Goal: Task Accomplishment & Management: Use online tool/utility

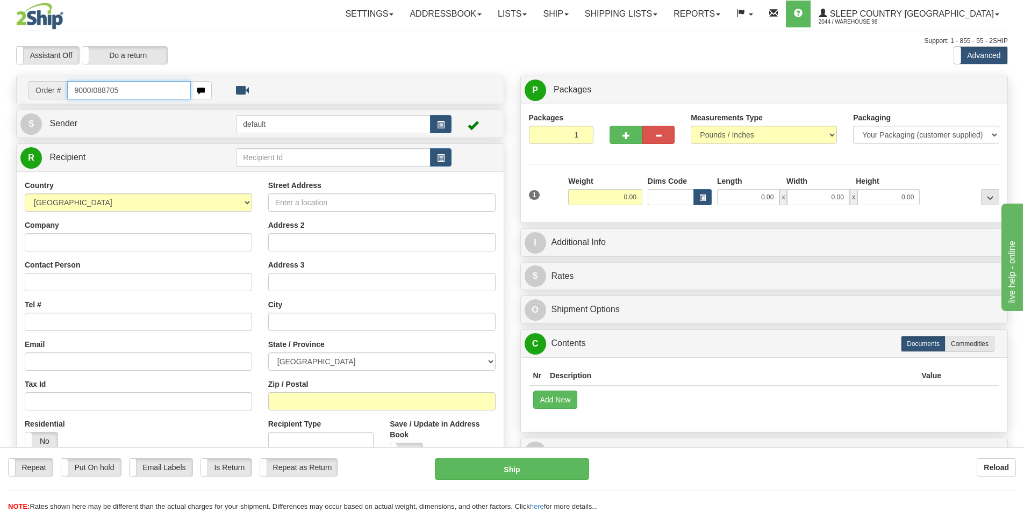
type input "9000I088705"
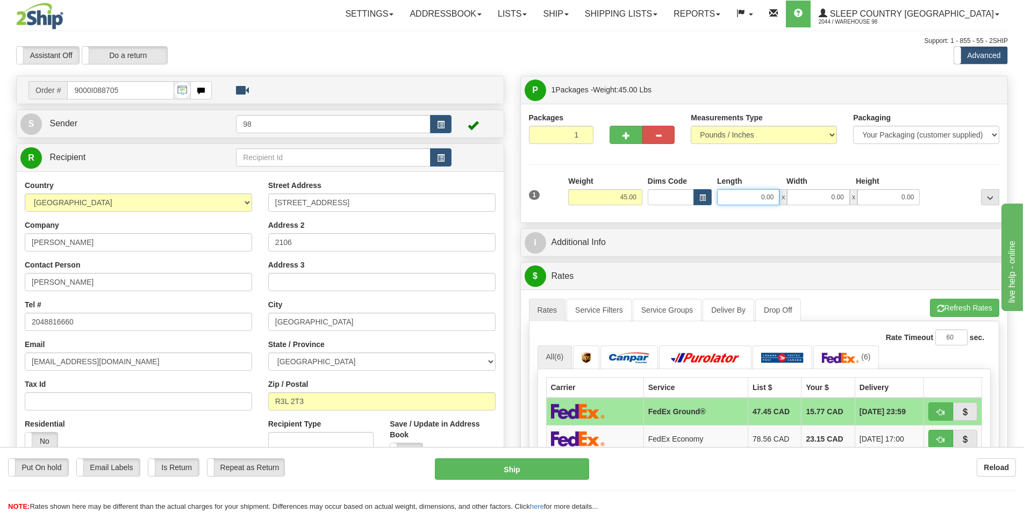
drag, startPoint x: 782, startPoint y: 201, endPoint x: 792, endPoint y: 201, distance: 10.2
click at [792, 201] on div "0.00 x 0.00 x 0.00" at bounding box center [818, 197] width 203 height 16
type input "17.00"
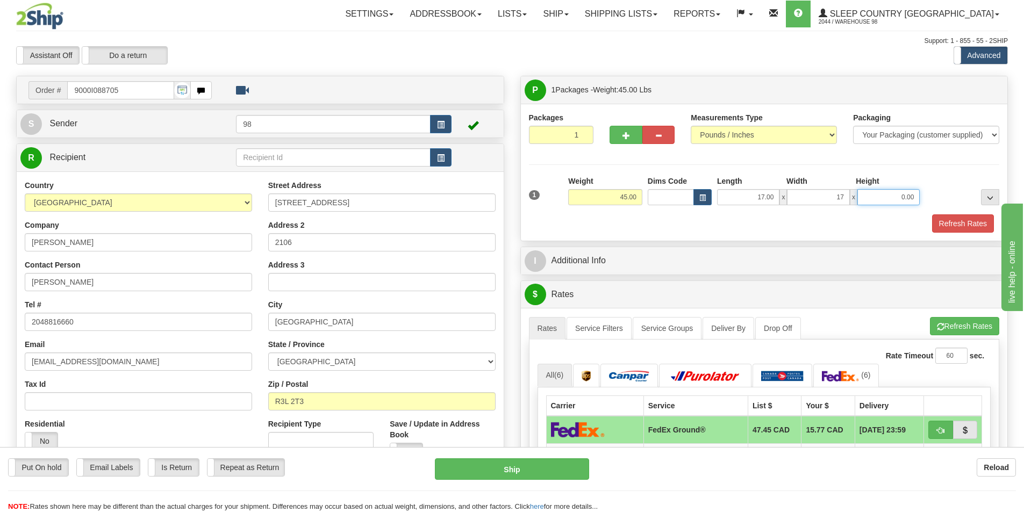
type input "17.00"
type input "5"
type input "42.00"
click at [962, 225] on button "Refresh Rates" at bounding box center [963, 223] width 62 height 18
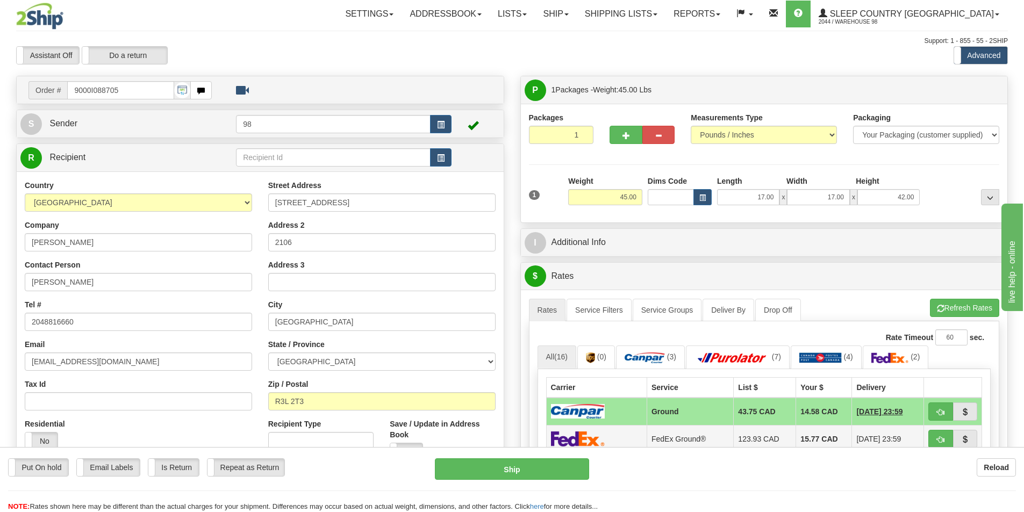
click at [647, 440] on td "FedEx Ground®" at bounding box center [690, 438] width 87 height 27
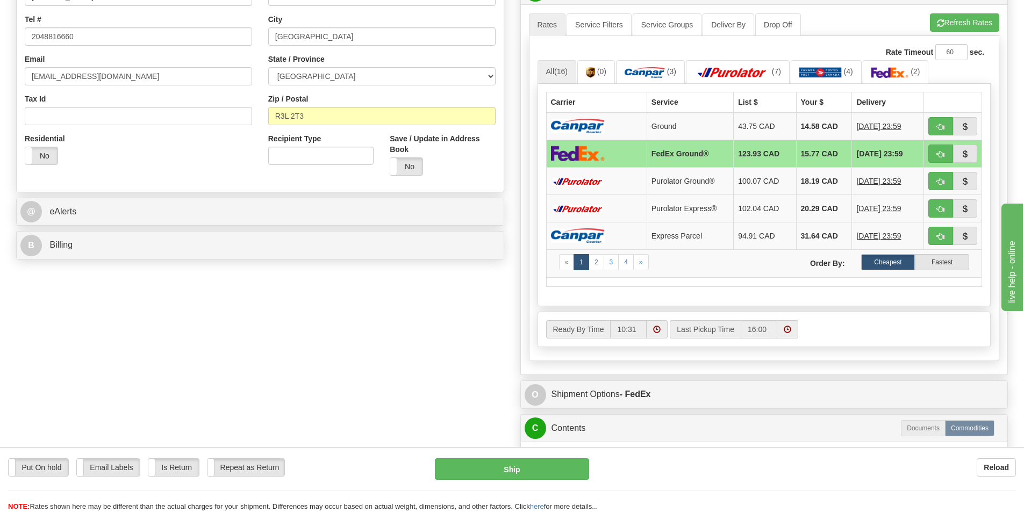
scroll to position [376, 0]
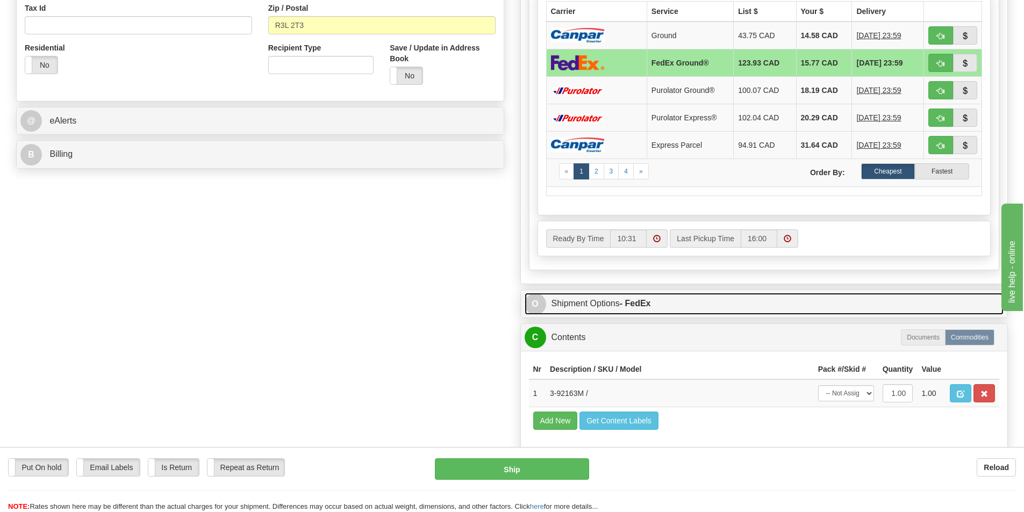
click at [614, 309] on link "O Shipment Options - FedEx" at bounding box center [764, 304] width 479 height 22
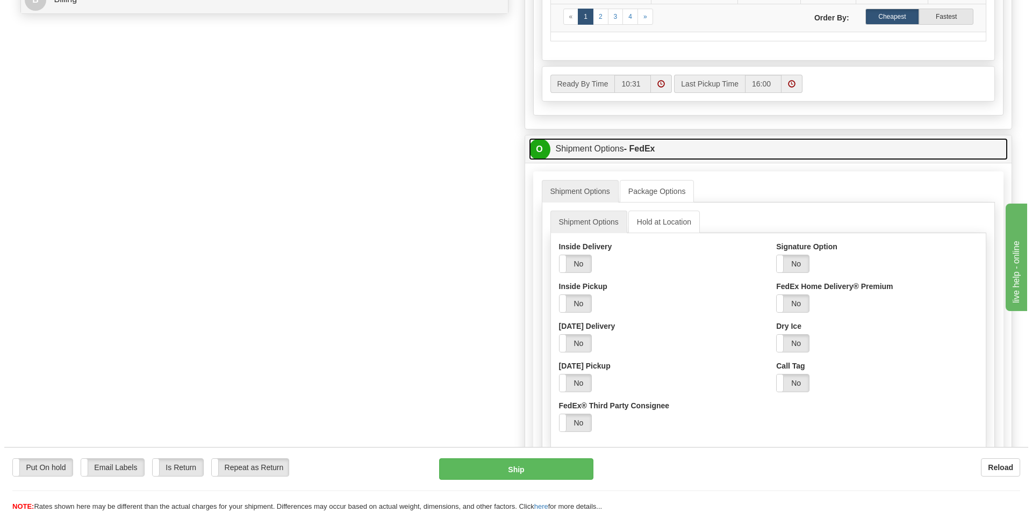
scroll to position [538, 0]
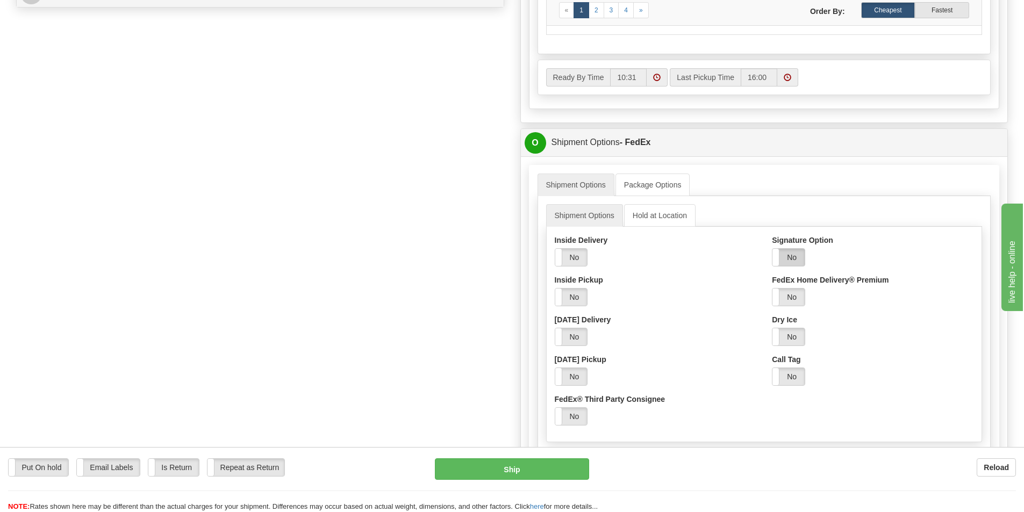
click at [784, 251] on label "No" at bounding box center [788, 257] width 32 height 17
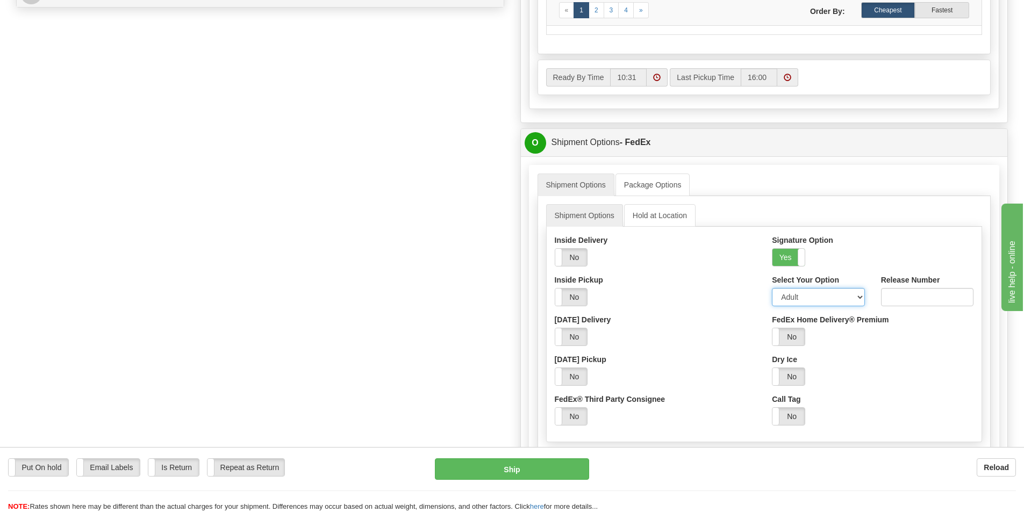
click at [803, 292] on select "Adult Direct Indirect No Signature Required Service Default" at bounding box center [818, 297] width 92 height 18
select select "2"
click at [772, 288] on select "Adult Direct Indirect No Signature Required Service Default" at bounding box center [818, 297] width 92 height 18
click at [528, 467] on button "Ship" at bounding box center [512, 470] width 154 height 22
type input "92"
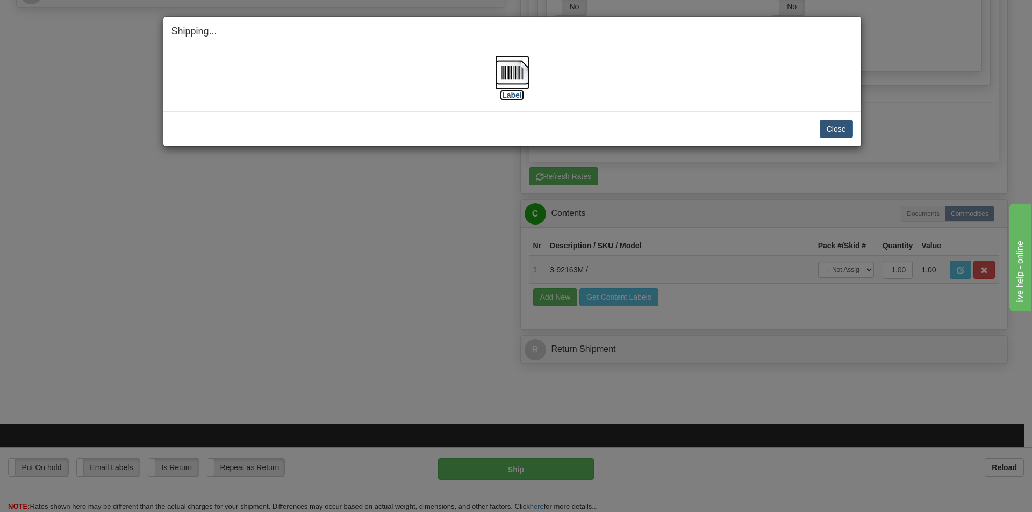
click at [506, 94] on label "[Label]" at bounding box center [512, 95] width 25 height 11
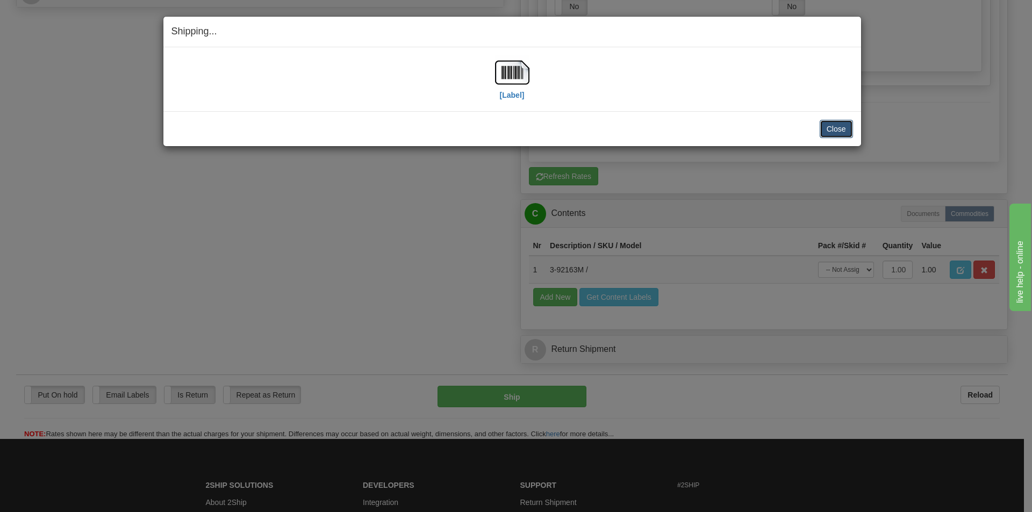
click at [847, 130] on button "Close" at bounding box center [836, 129] width 33 height 18
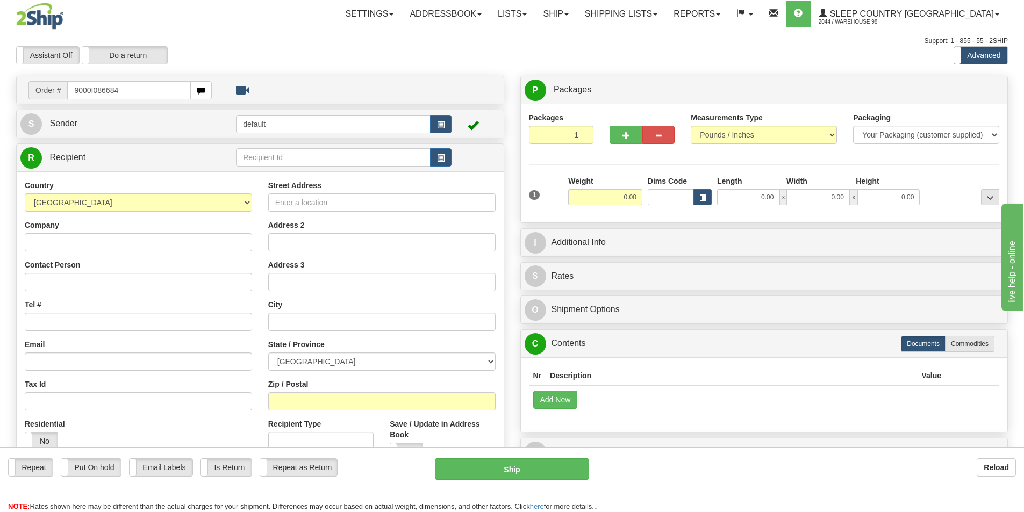
type input "9000I086684"
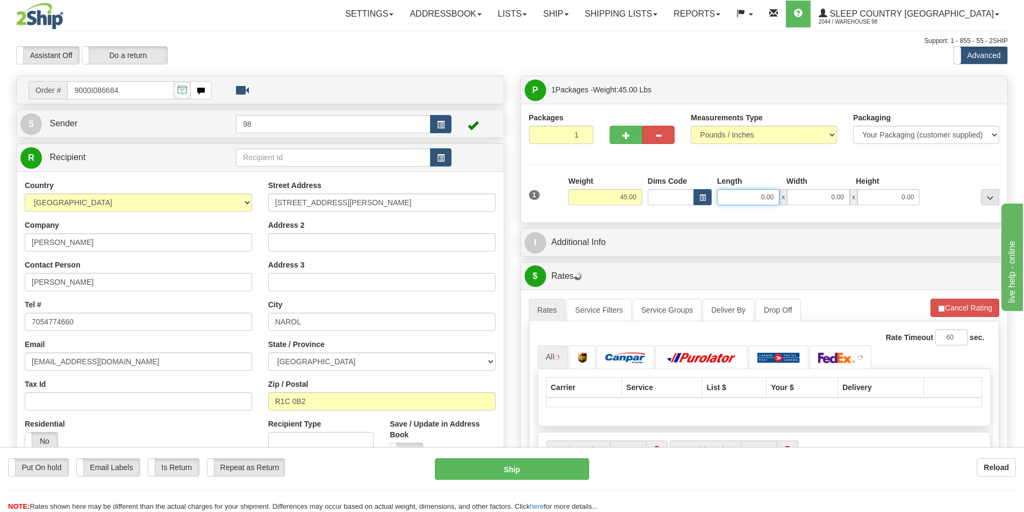
drag, startPoint x: 747, startPoint y: 194, endPoint x: 802, endPoint y: 199, distance: 55.6
click at [802, 199] on div "0.00 x 0.00 x 0.00" at bounding box center [818, 197] width 203 height 16
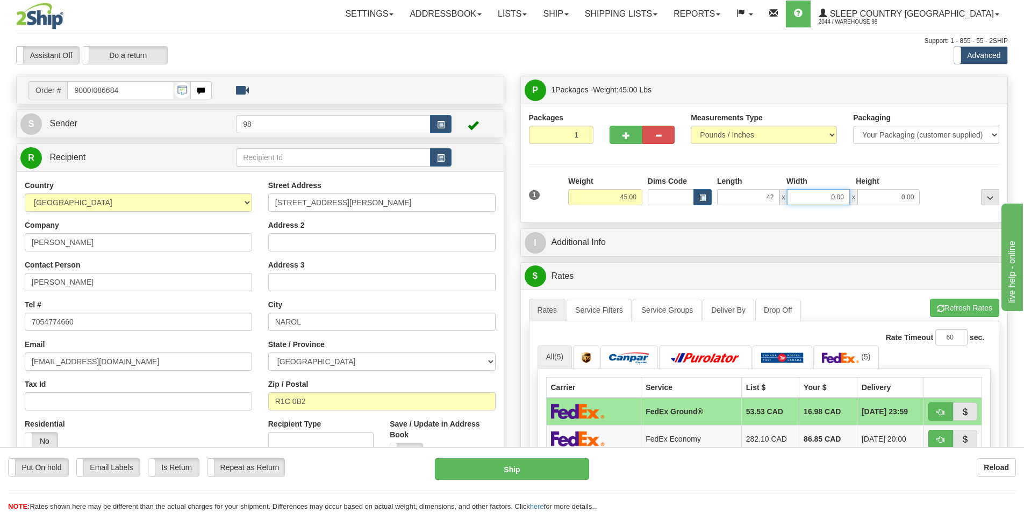
type input "42.00"
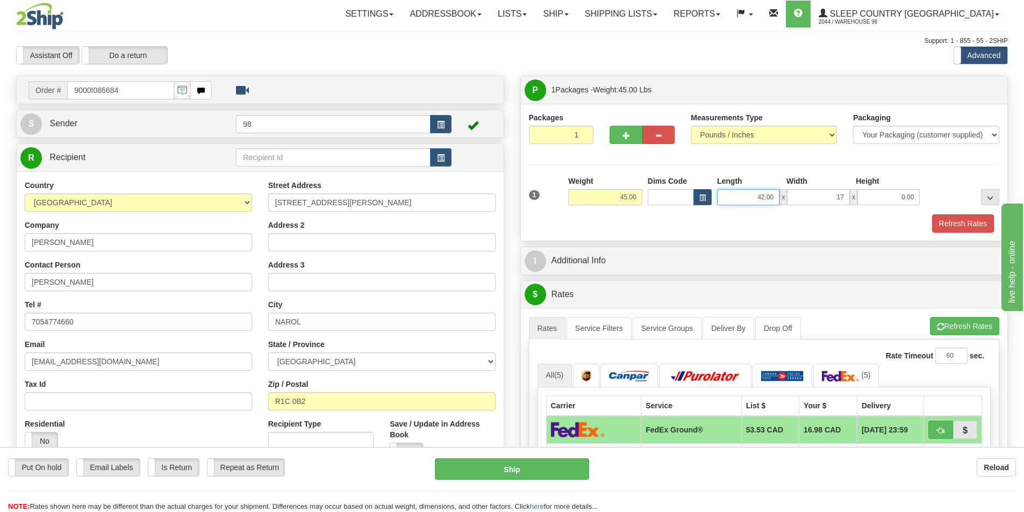
type input "17.00"
drag, startPoint x: 730, startPoint y: 192, endPoint x: 785, endPoint y: 196, distance: 55.5
click at [785, 196] on div "42.00 x 17.00 x 0.00" at bounding box center [818, 197] width 203 height 16
type input "17.00"
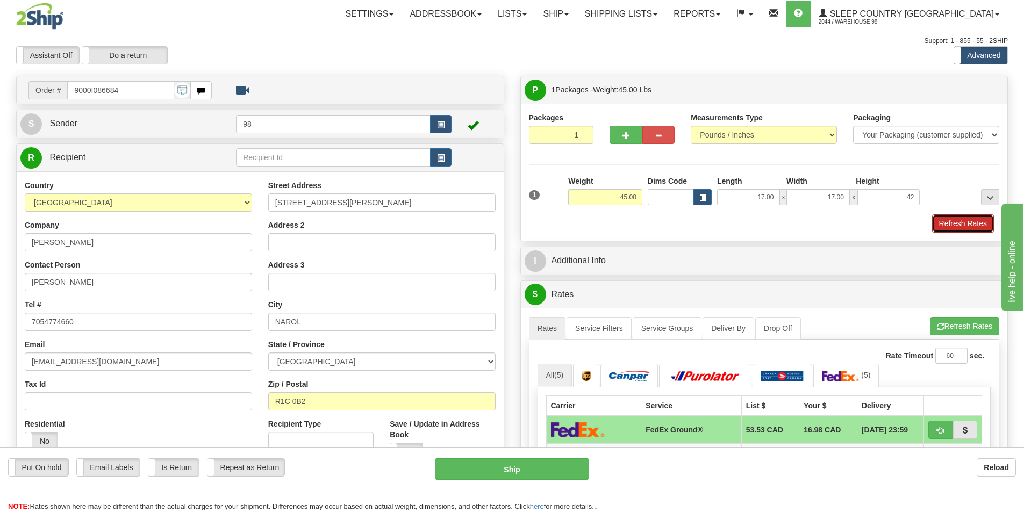
type input "42.00"
click at [963, 221] on button "Refresh Rates" at bounding box center [963, 223] width 62 height 18
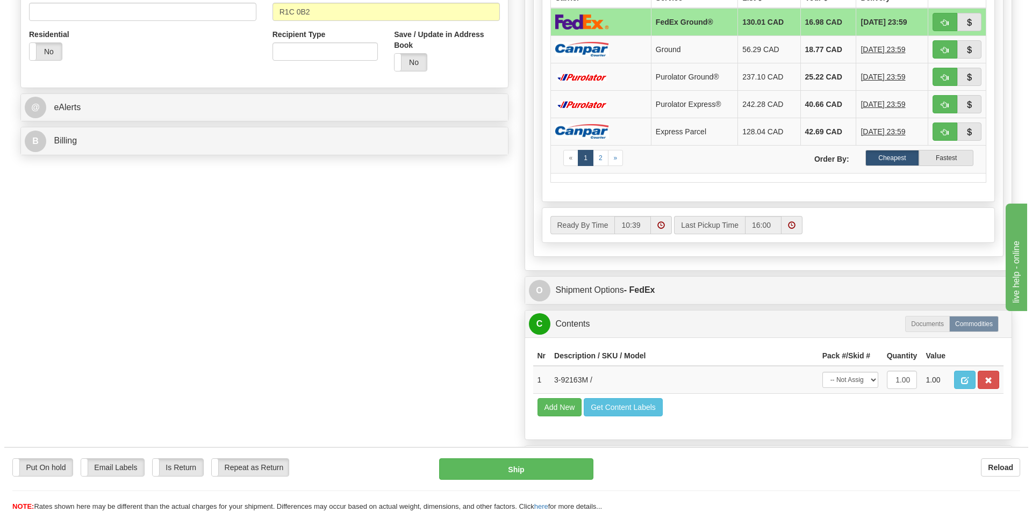
scroll to position [484, 0]
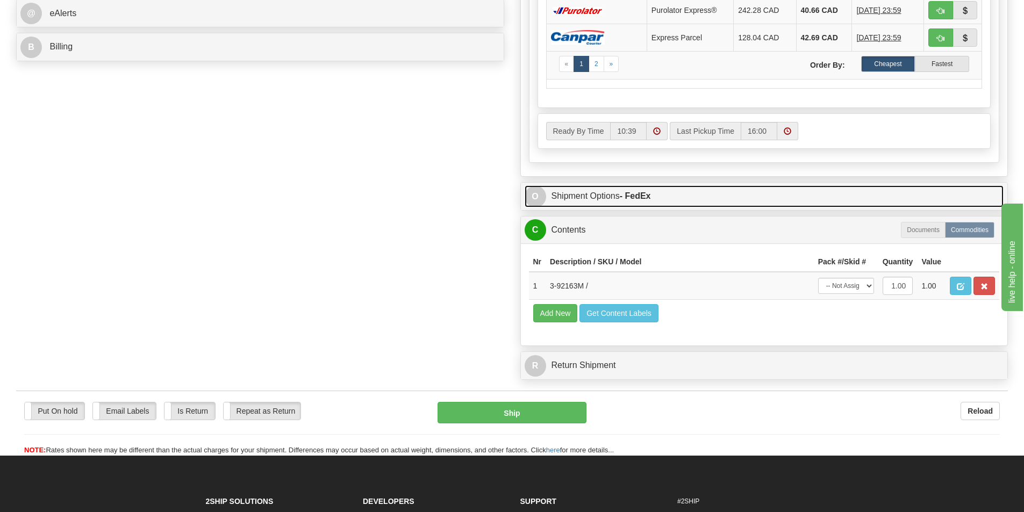
click at [611, 197] on link "O Shipment Options - FedEx" at bounding box center [764, 196] width 479 height 22
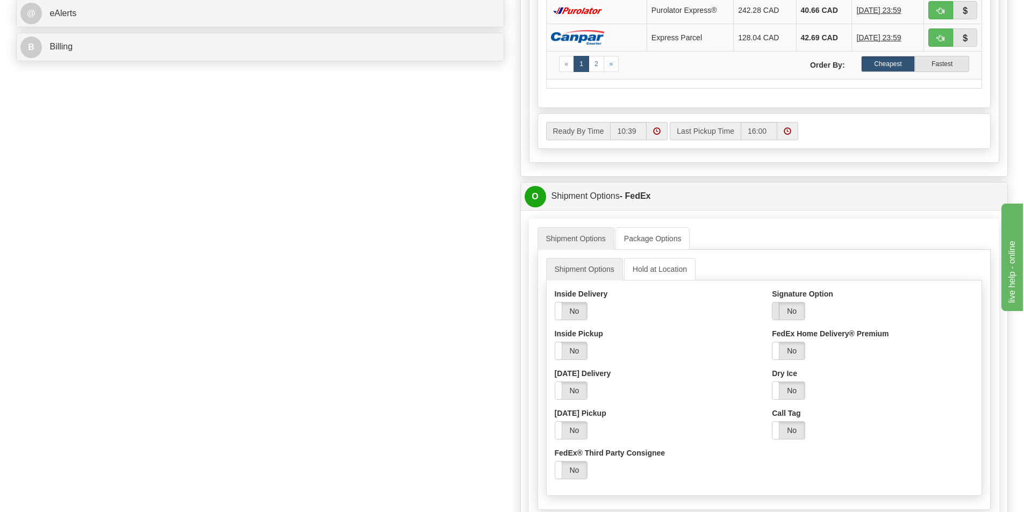
drag, startPoint x: 783, startPoint y: 311, endPoint x: 783, endPoint y: 317, distance: 5.9
click at [783, 311] on label "No" at bounding box center [788, 311] width 32 height 17
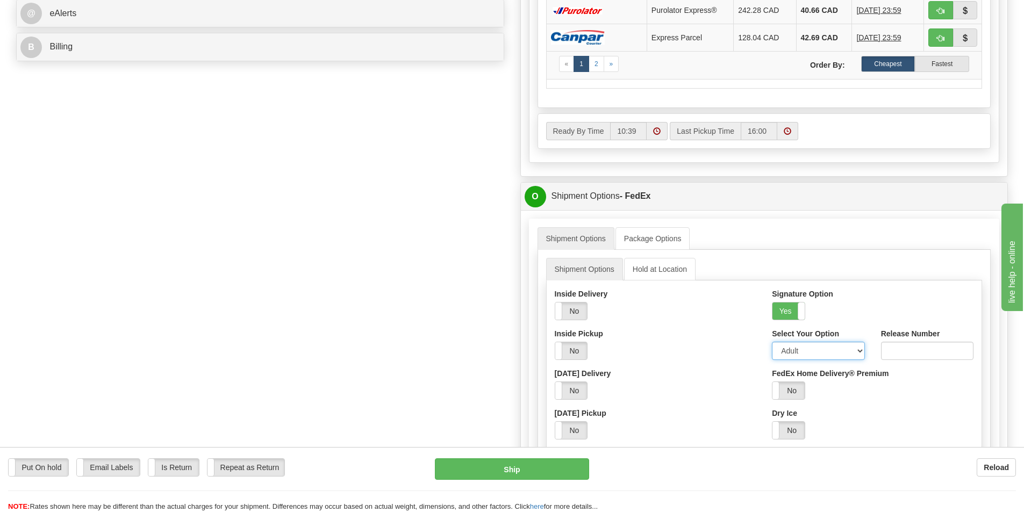
click at [784, 354] on select "Adult Direct Indirect No Signature Required Service Default" at bounding box center [818, 351] width 92 height 18
select select "2"
click at [772, 342] on select "Adult Direct Indirect No Signature Required Service Default" at bounding box center [818, 351] width 92 height 18
click at [551, 465] on button "Ship" at bounding box center [512, 470] width 154 height 22
type input "92"
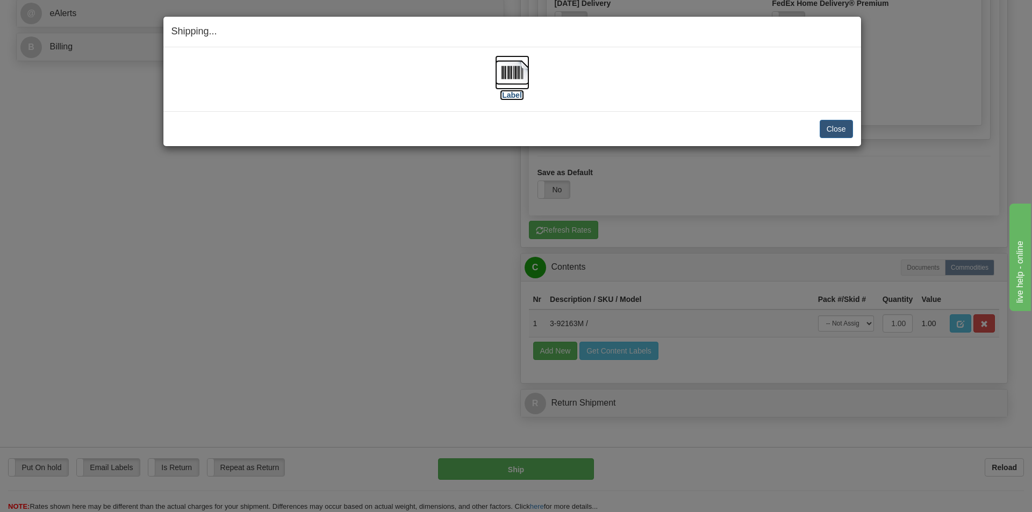
click at [511, 95] on label "[Label]" at bounding box center [512, 95] width 25 height 11
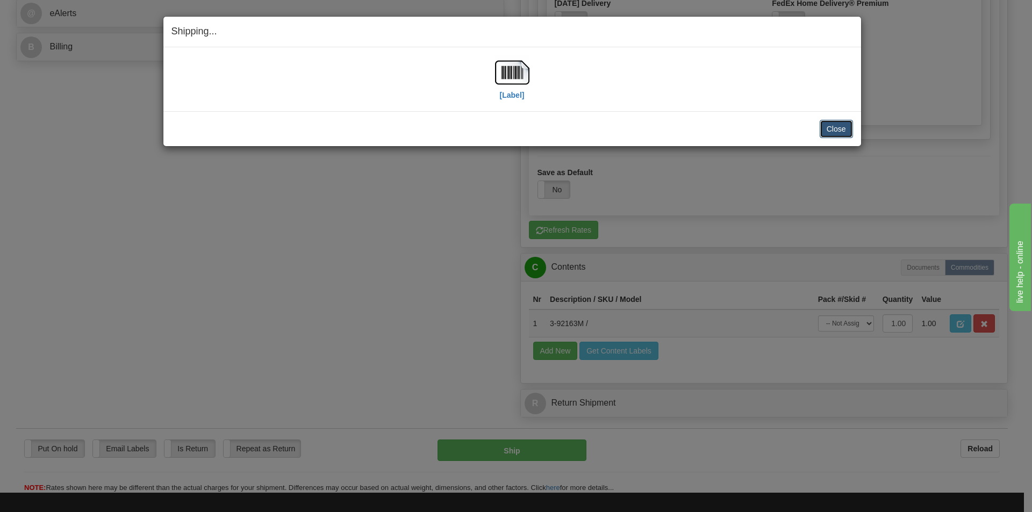
click at [832, 129] on button "Close" at bounding box center [836, 129] width 33 height 18
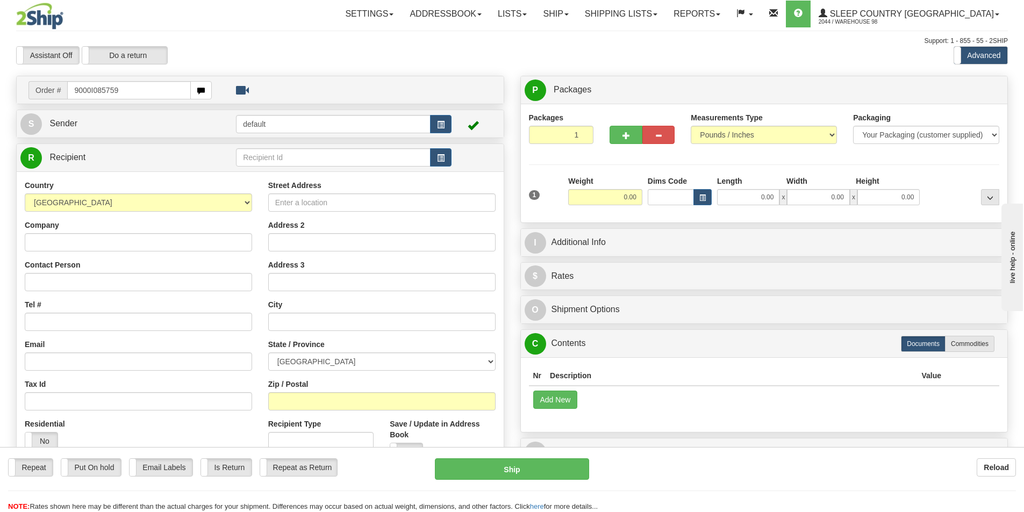
type input "9000I085759"
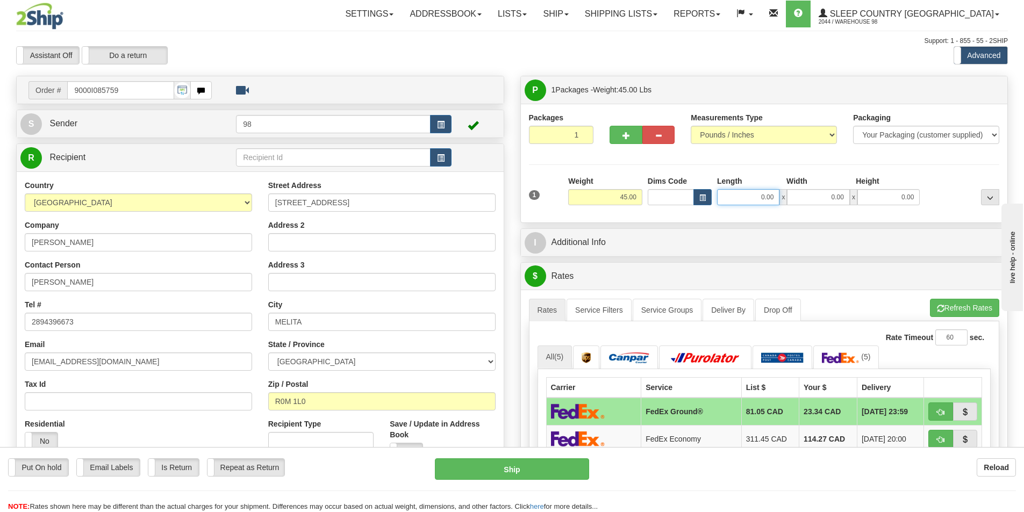
drag, startPoint x: 757, startPoint y: 194, endPoint x: 781, endPoint y: 196, distance: 23.2
click at [781, 196] on div "0.00 x 0.00 x 0.00" at bounding box center [818, 197] width 203 height 16
type input "17.00"
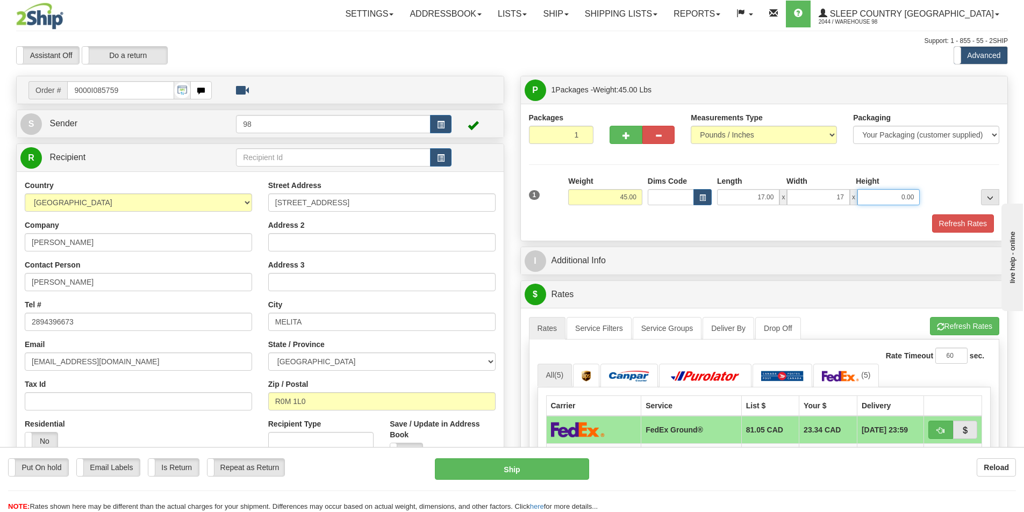
type input "17.00"
type input "42.00"
click at [968, 223] on button "Refresh Rates" at bounding box center [963, 223] width 62 height 18
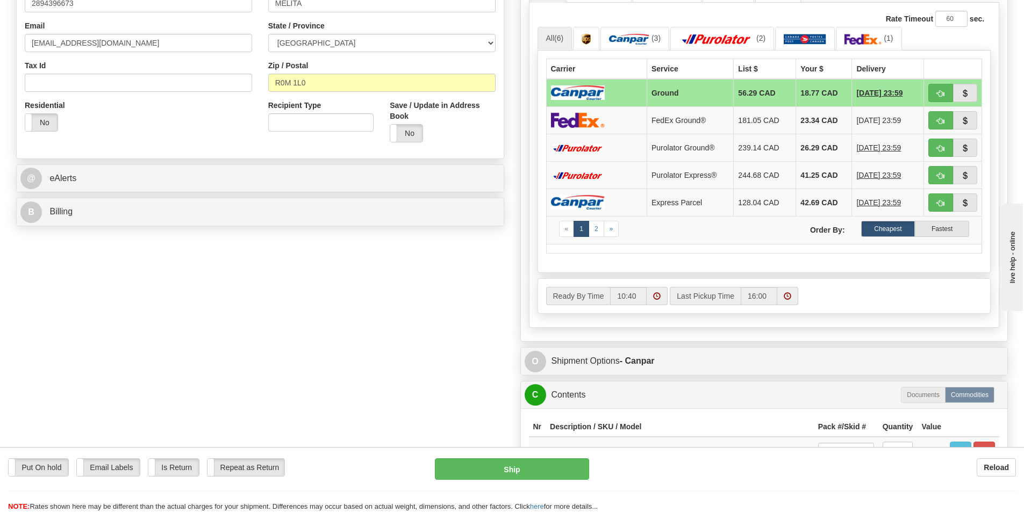
scroll to position [376, 0]
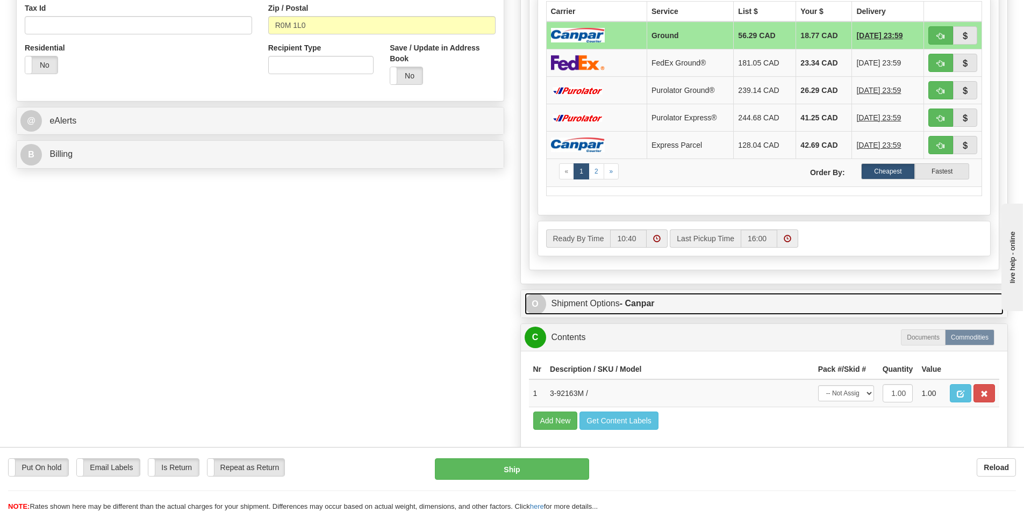
click at [630, 295] on link "O Shipment Options - Canpar" at bounding box center [764, 304] width 479 height 22
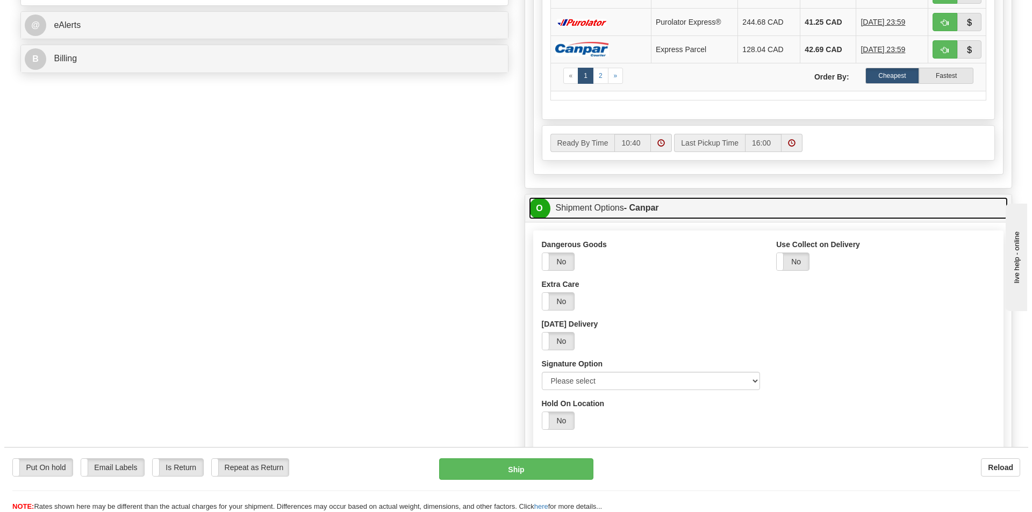
scroll to position [484, 0]
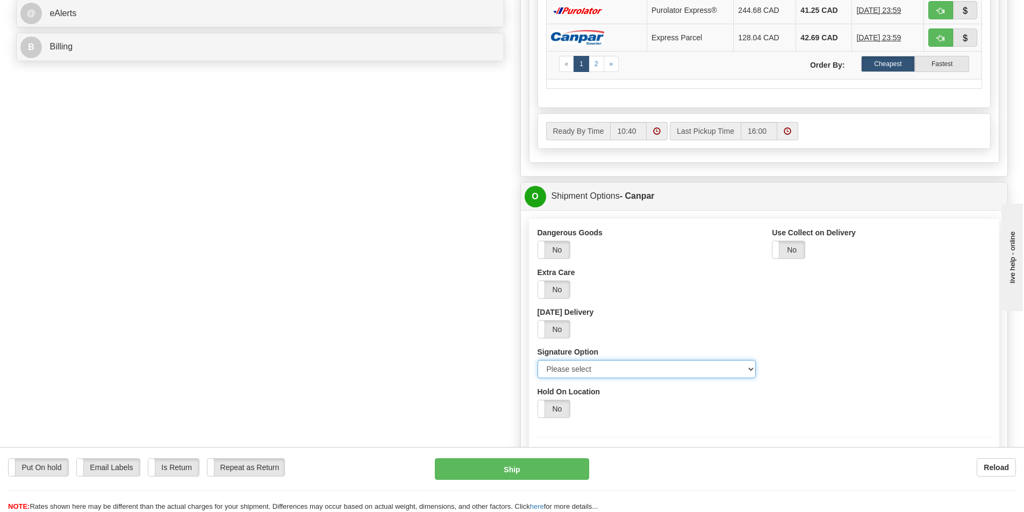
click at [610, 371] on select "Please select No Signature Required Signature Required Adult Signature" at bounding box center [647, 369] width 219 height 18
select select "2"
click at [538, 360] on select "Please select No Signature Required Signature Required Adult Signature" at bounding box center [647, 369] width 219 height 18
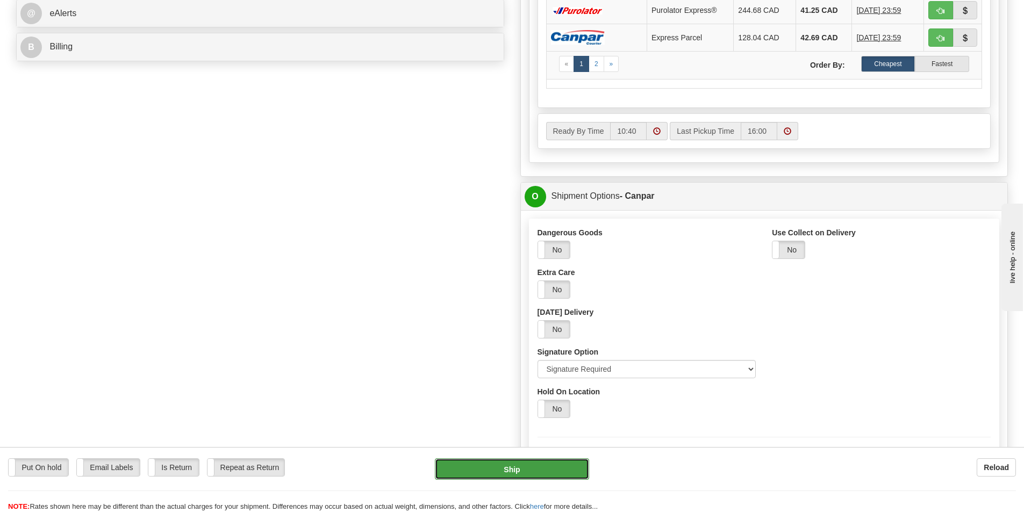
click at [524, 467] on button "Ship" at bounding box center [512, 470] width 154 height 22
type input "1"
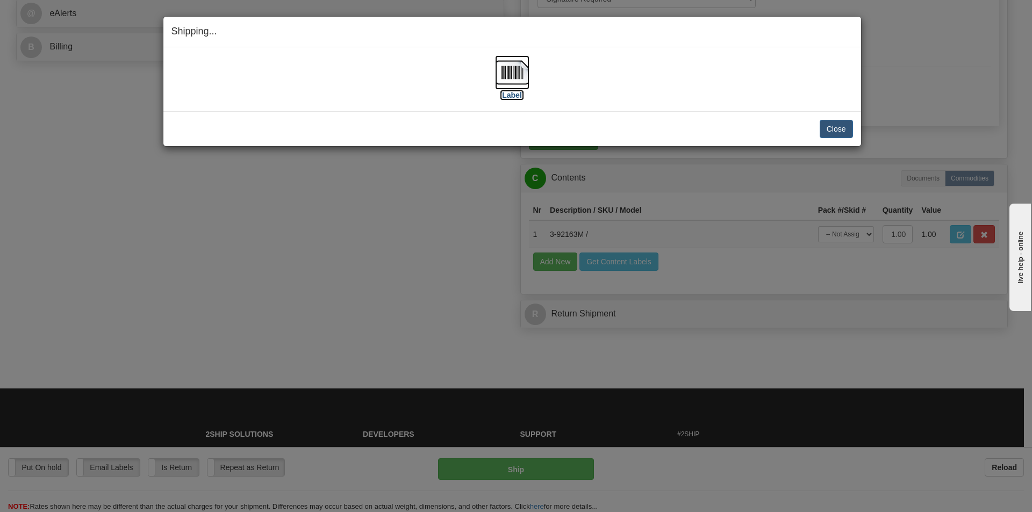
click at [520, 97] on label "[Label]" at bounding box center [512, 95] width 25 height 11
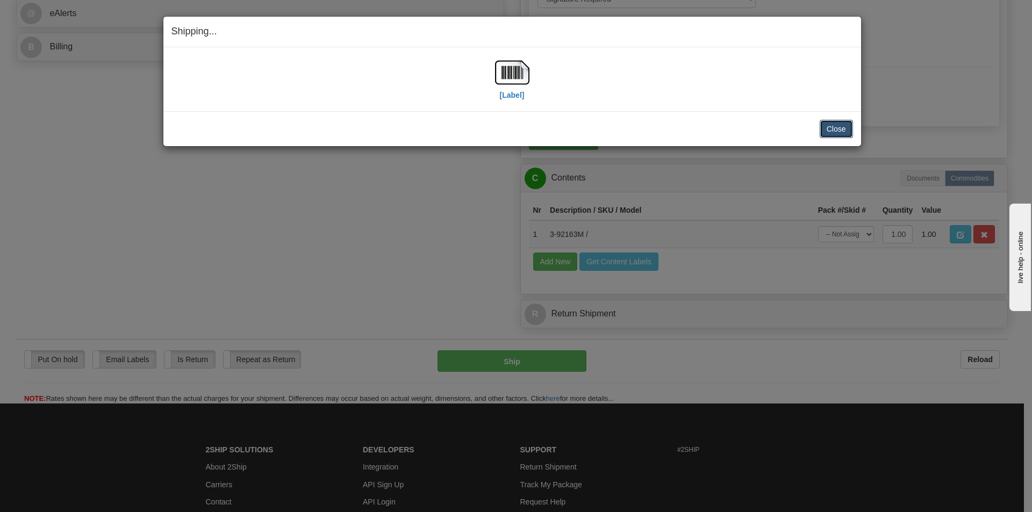
click at [829, 130] on button "Close" at bounding box center [836, 129] width 33 height 18
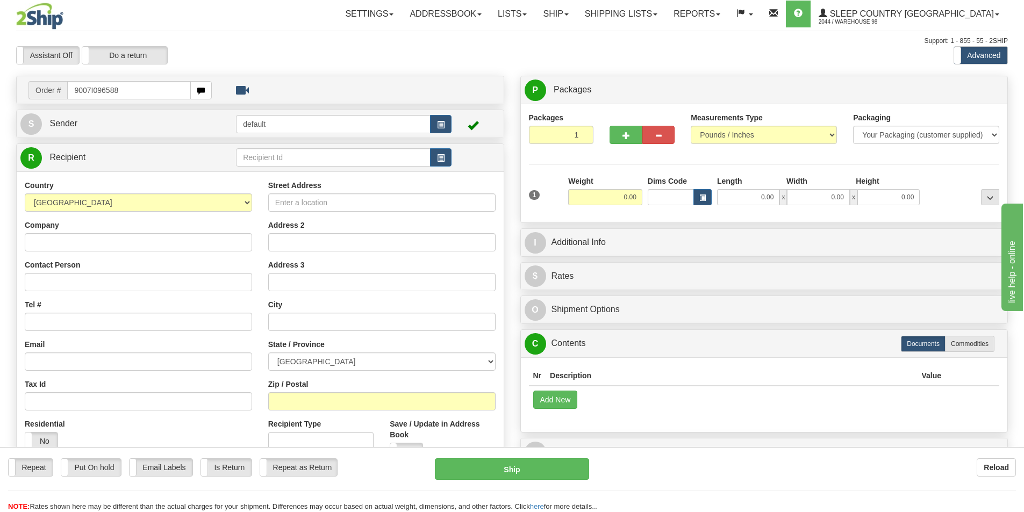
type input "9007I096588"
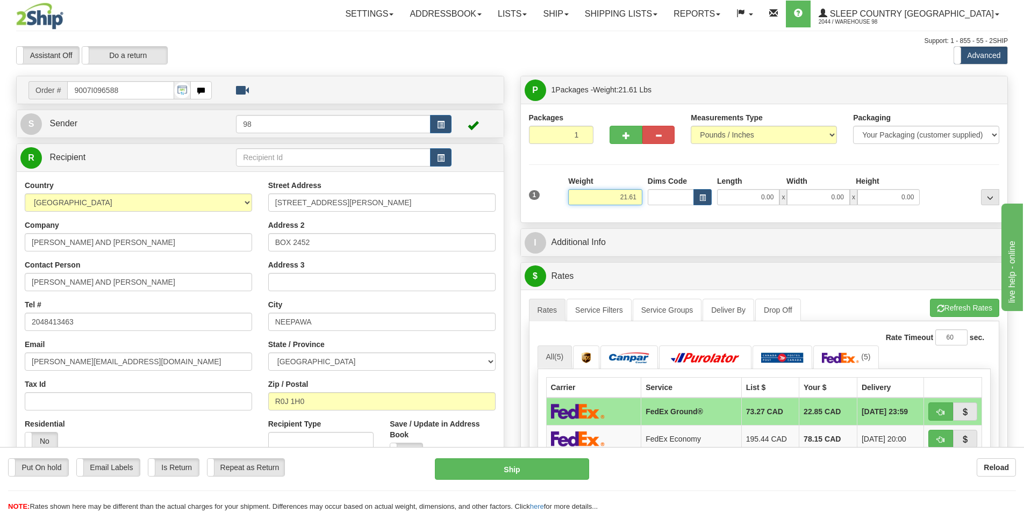
drag, startPoint x: 618, startPoint y: 197, endPoint x: 641, endPoint y: 196, distance: 22.6
click at [641, 196] on input "21.61" at bounding box center [605, 197] width 74 height 16
type input "19.00"
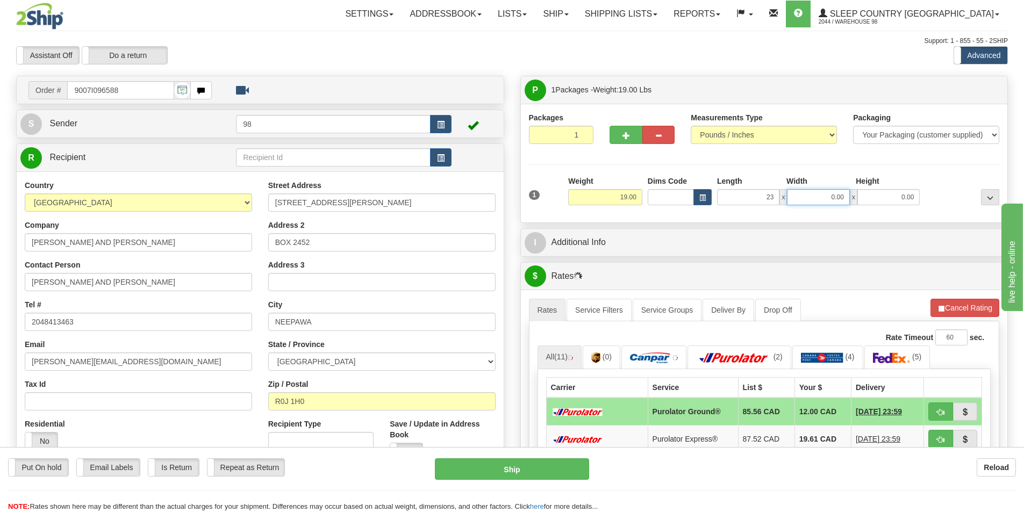
type input "23.00"
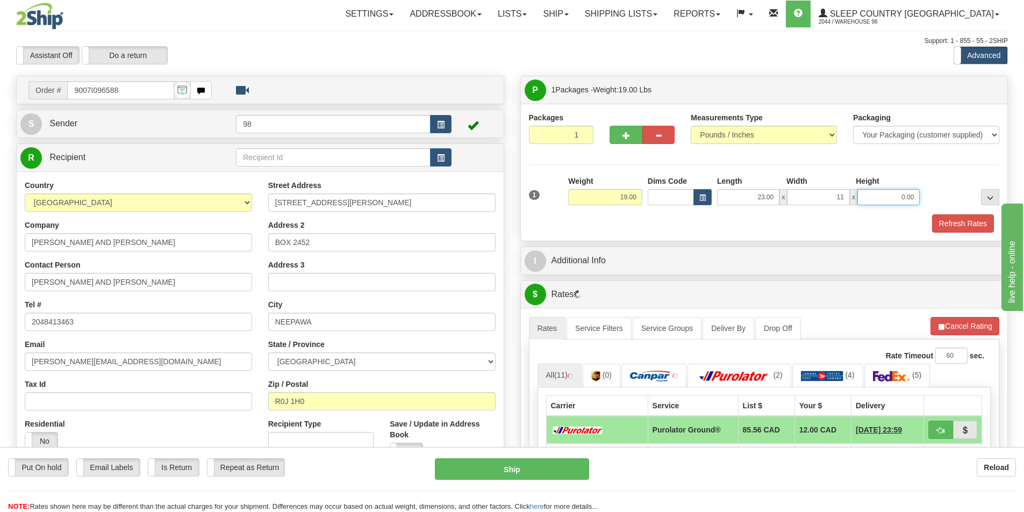
type input "11.00"
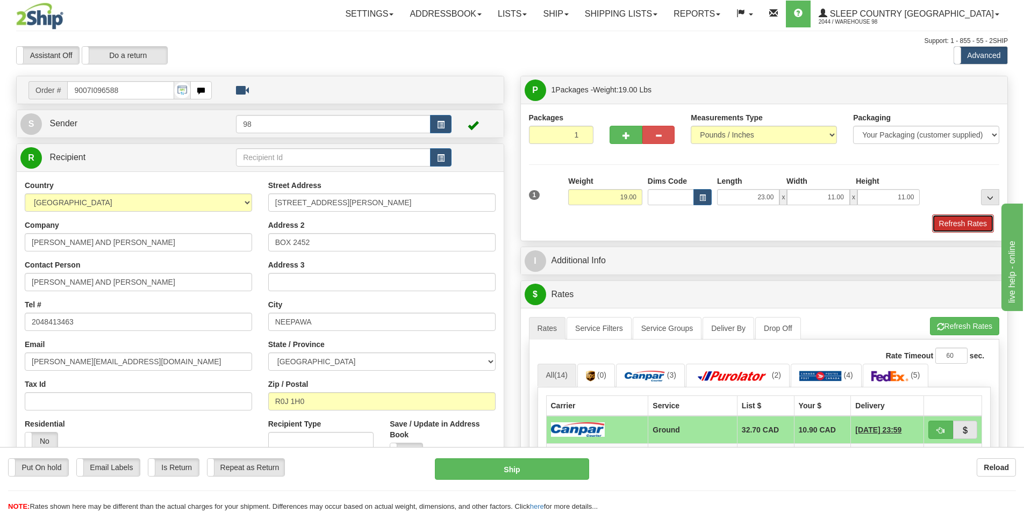
click at [967, 224] on button "Refresh Rates" at bounding box center [963, 223] width 62 height 18
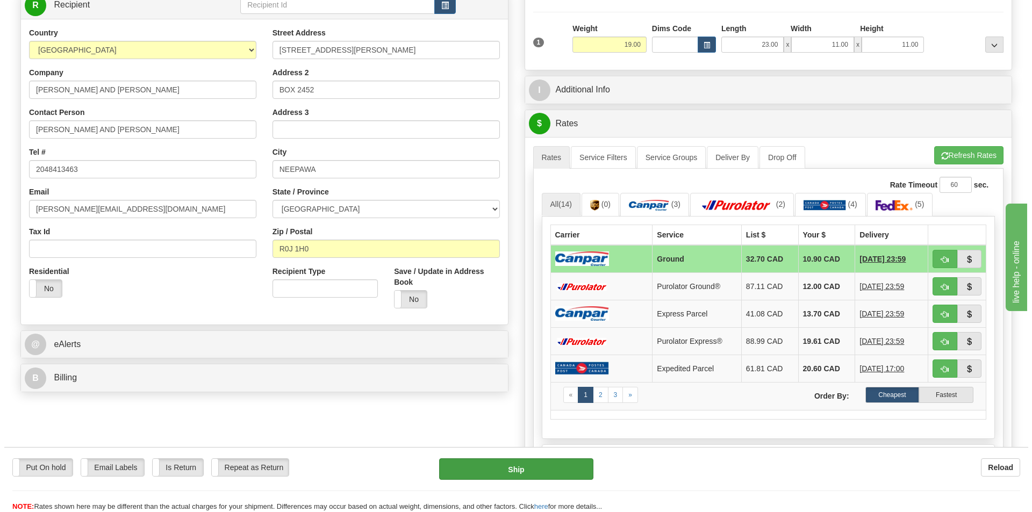
scroll to position [215, 0]
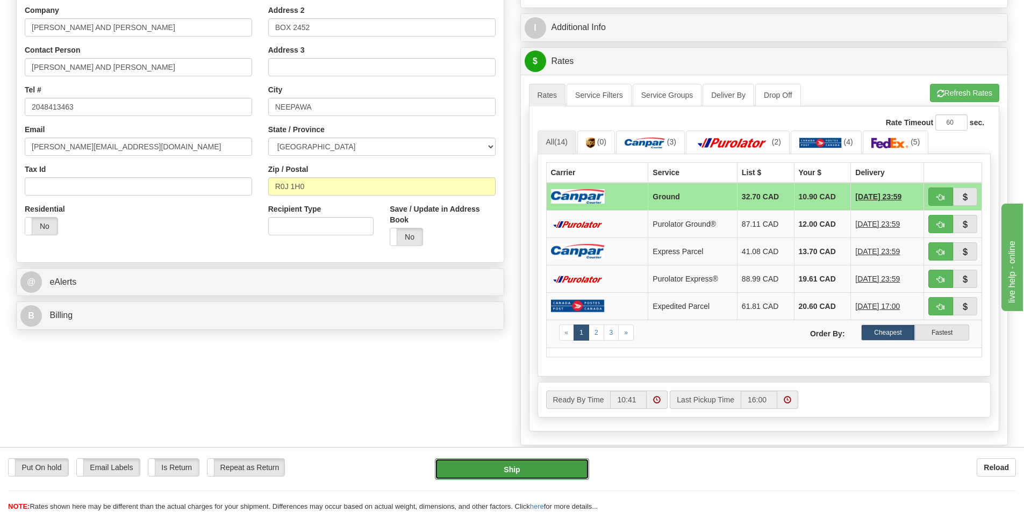
click at [499, 470] on button "Ship" at bounding box center [512, 470] width 154 height 22
type input "1"
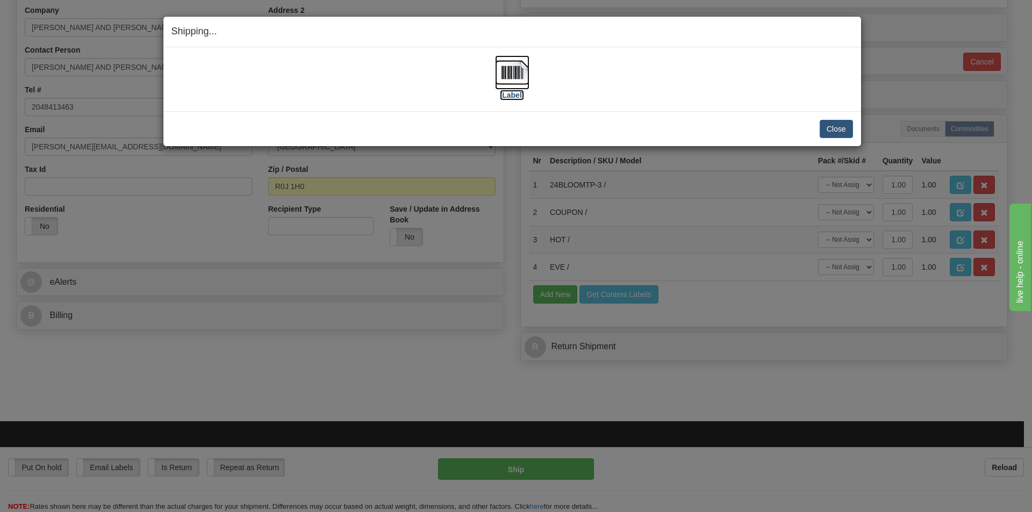
click at [511, 97] on label "[Label]" at bounding box center [512, 95] width 25 height 11
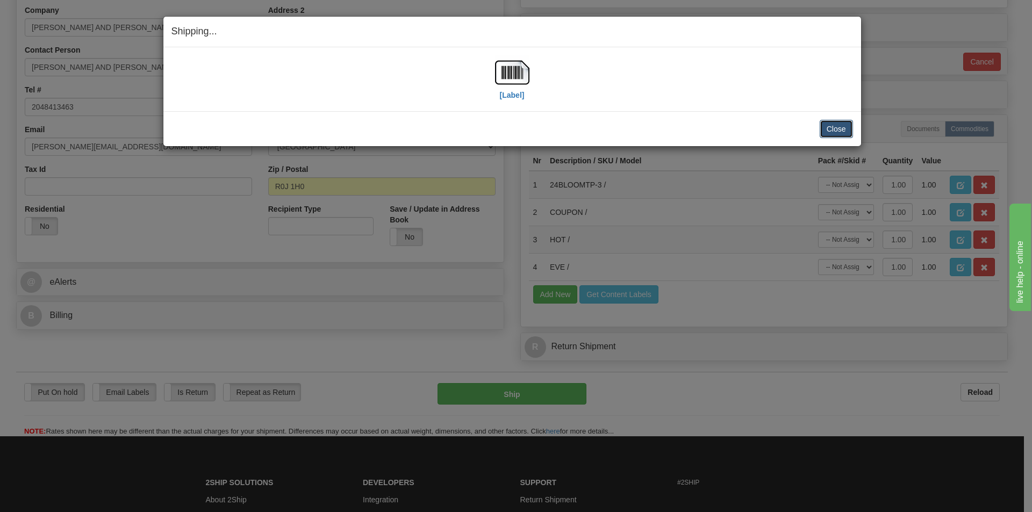
click at [836, 127] on button "Close" at bounding box center [836, 129] width 33 height 18
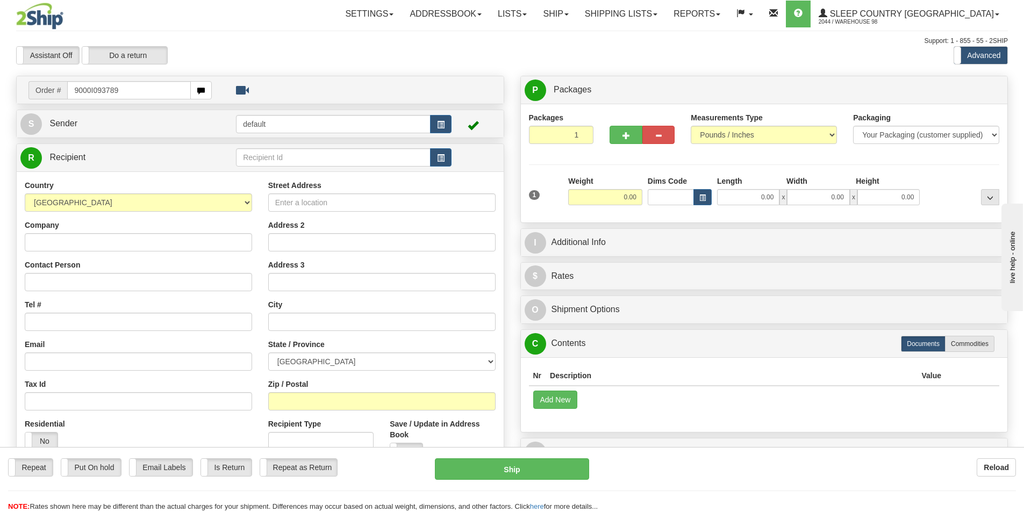
type input "9000I093789"
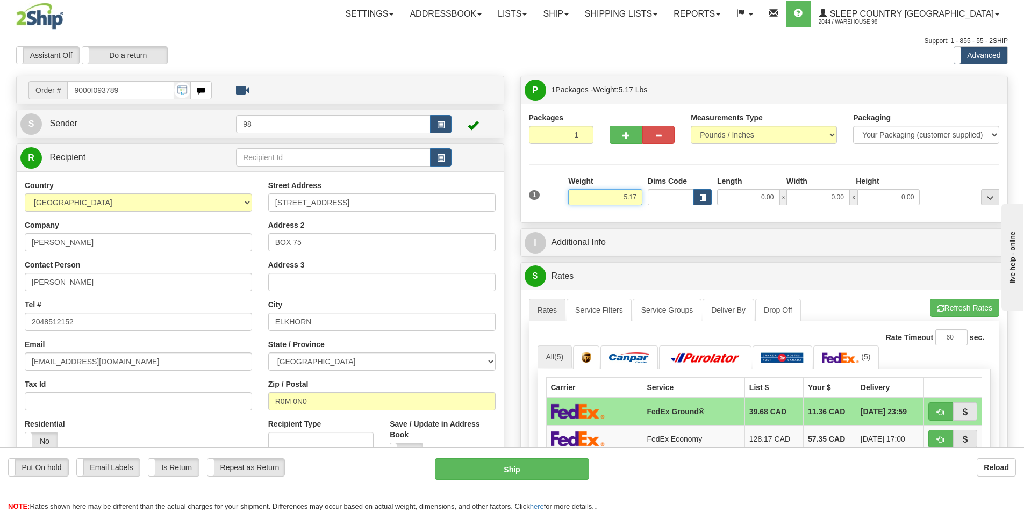
drag, startPoint x: 598, startPoint y: 192, endPoint x: 656, endPoint y: 184, distance: 58.6
click at [629, 189] on input "5.17" at bounding box center [605, 197] width 74 height 16
drag, startPoint x: 738, startPoint y: 187, endPoint x: 775, endPoint y: 190, distance: 37.2
click at [775, 190] on div "Length Width Height 0.00 x 0.00 x 0.00" at bounding box center [818, 191] width 208 height 30
drag, startPoint x: 751, startPoint y: 197, endPoint x: 775, endPoint y: 195, distance: 23.2
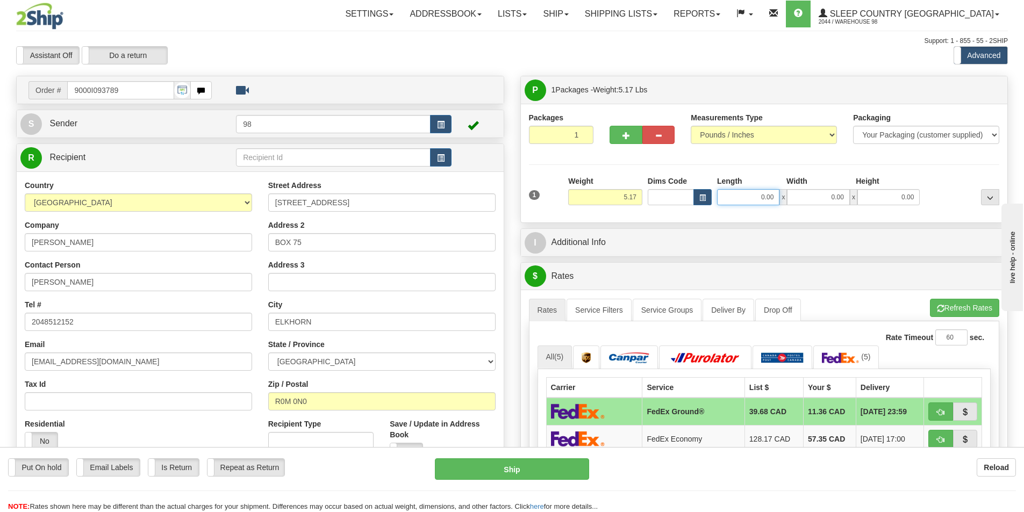
click at [775, 195] on input "0.00" at bounding box center [748, 197] width 62 height 16
type input "19.00"
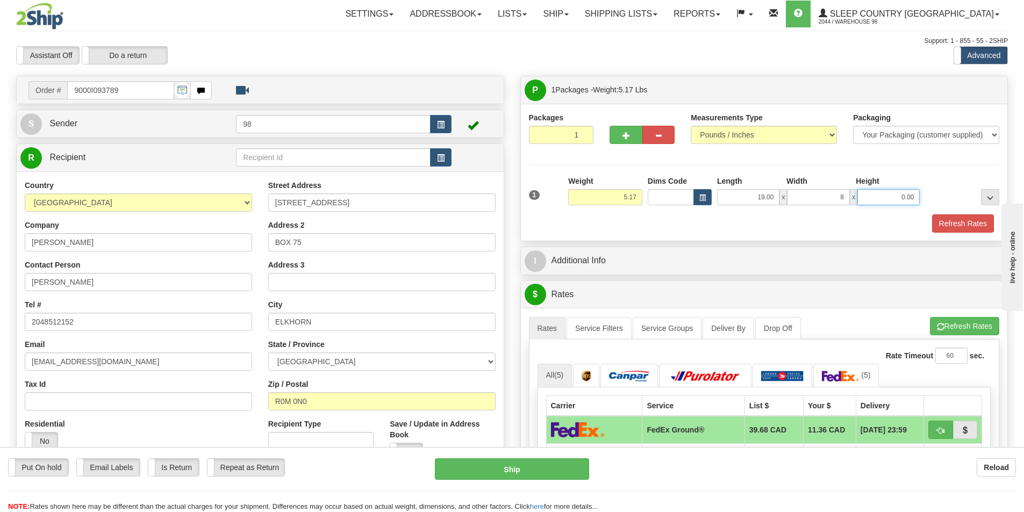
type input "8.00"
click at [955, 220] on button "Refresh Rates" at bounding box center [963, 223] width 62 height 18
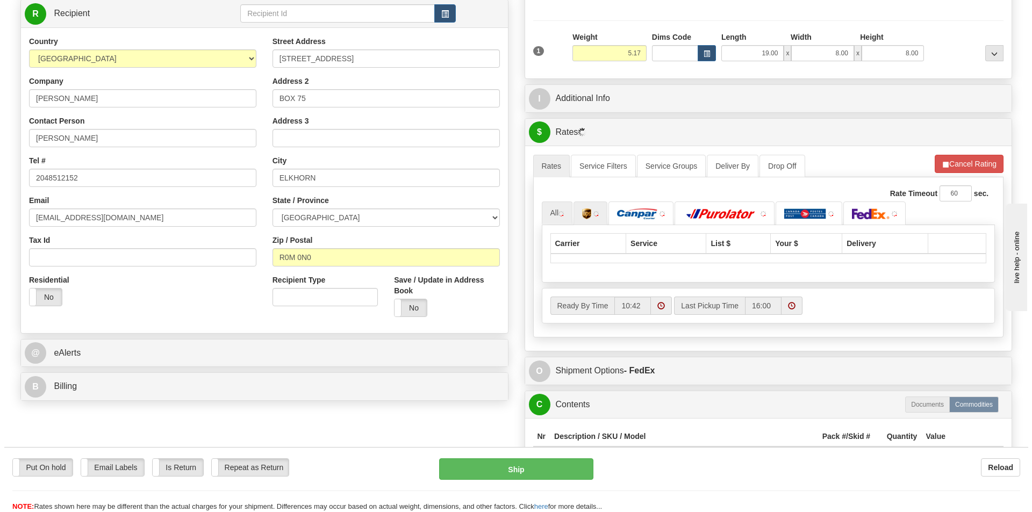
scroll to position [161, 0]
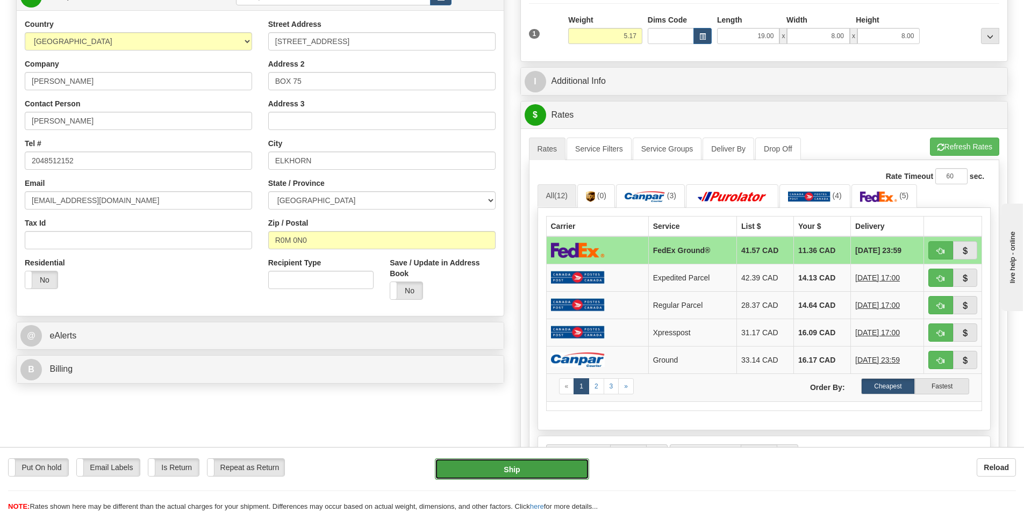
click at [472, 467] on button "Ship" at bounding box center [512, 470] width 154 height 22
type input "92"
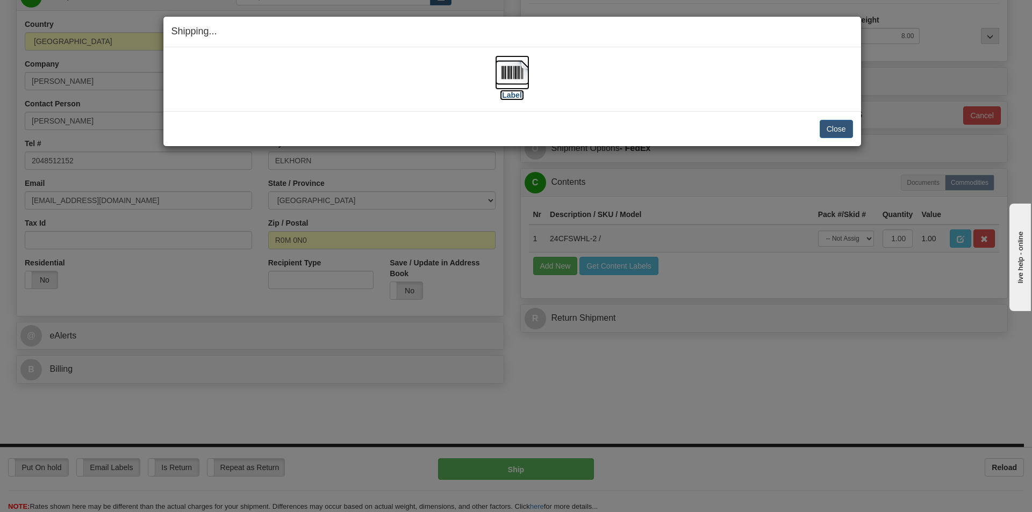
click at [511, 96] on label "[Label]" at bounding box center [512, 95] width 25 height 11
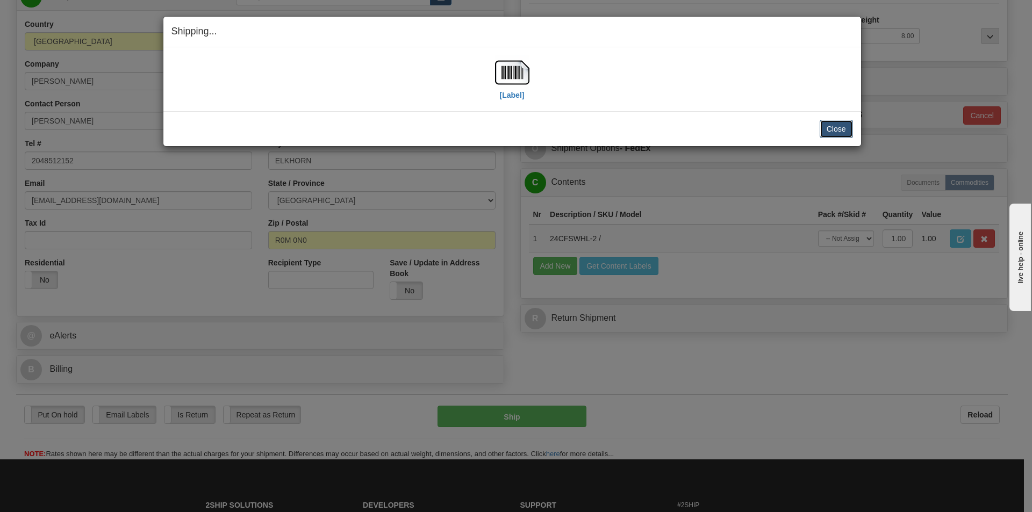
click at [841, 129] on button "Close" at bounding box center [836, 129] width 33 height 18
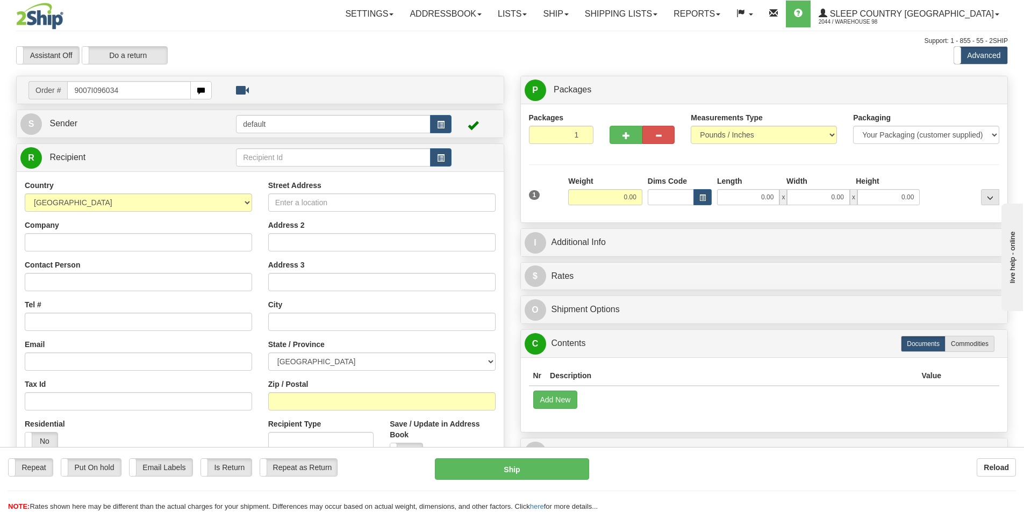
type input "9007I096034"
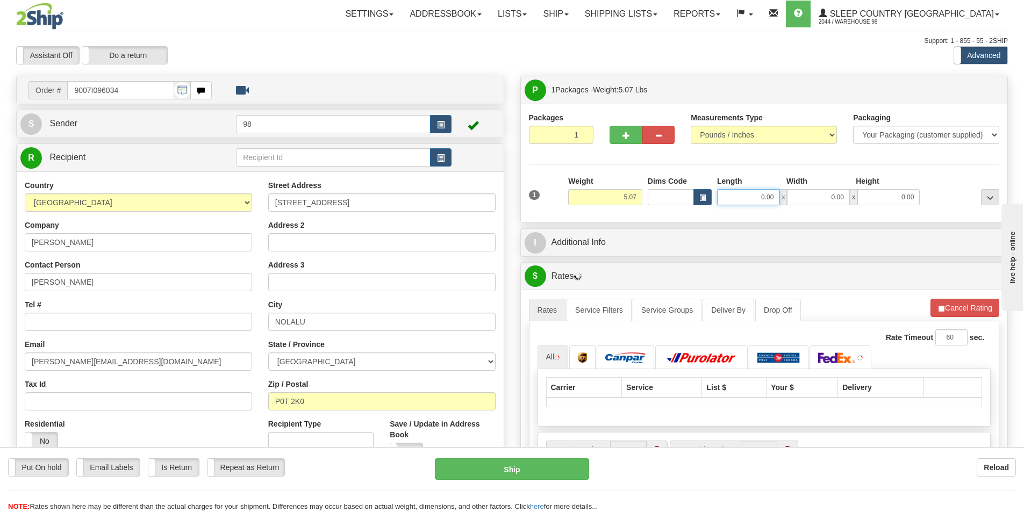
drag, startPoint x: 747, startPoint y: 198, endPoint x: 774, endPoint y: 197, distance: 27.5
click at [774, 197] on input "0.00" at bounding box center [748, 197] width 62 height 16
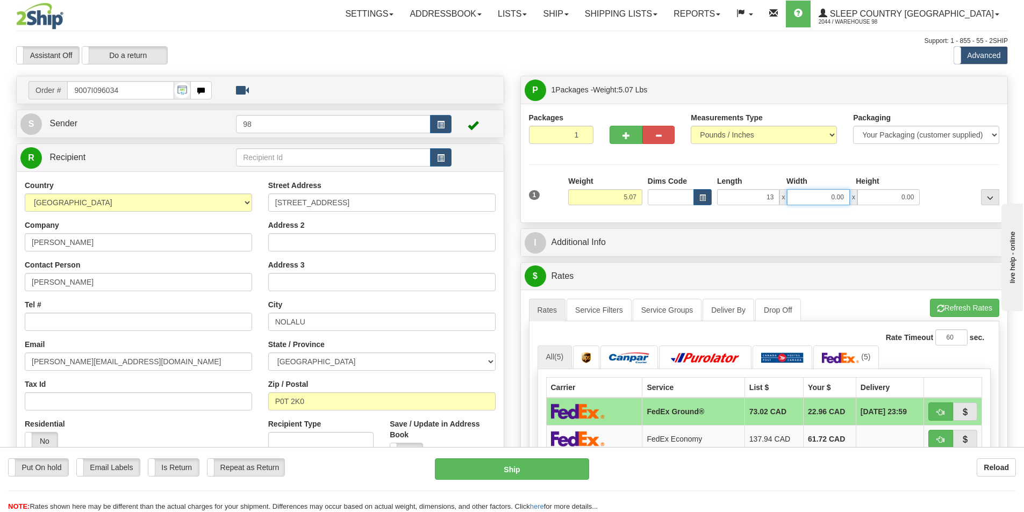
type input "13.00"
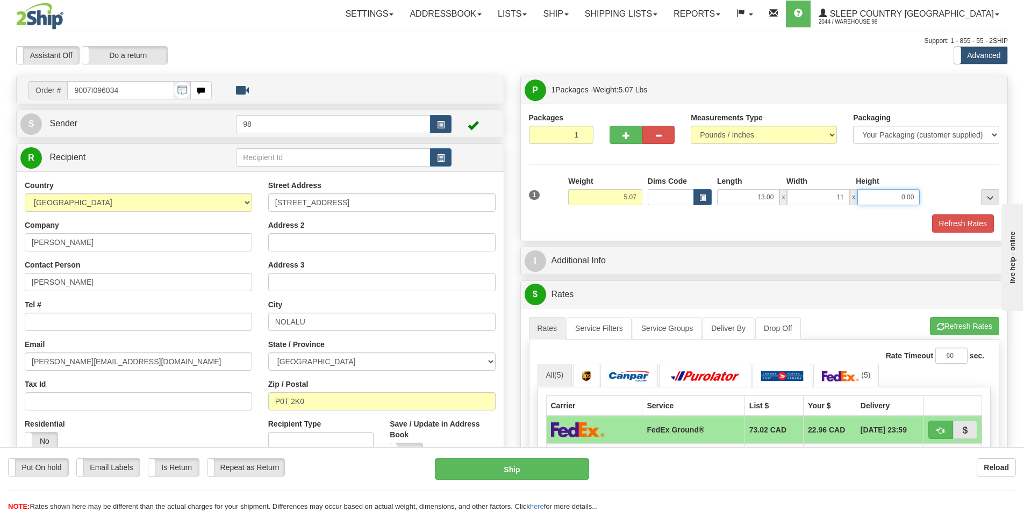
type input "11.00"
type input "3.00"
click at [946, 234] on div "Packages 1 1 Measurements Type" at bounding box center [764, 172] width 487 height 137
click at [945, 225] on button "Refresh Rates" at bounding box center [963, 223] width 62 height 18
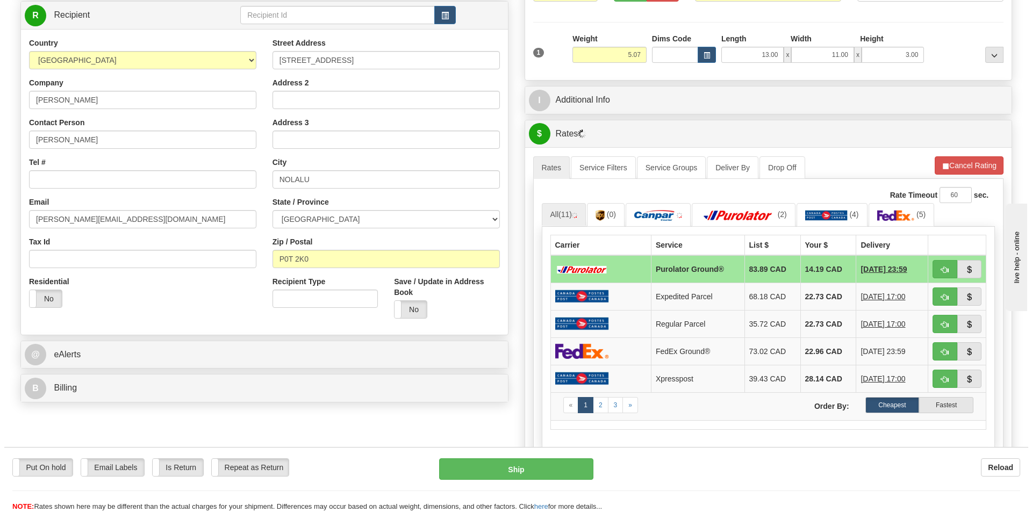
scroll to position [161, 0]
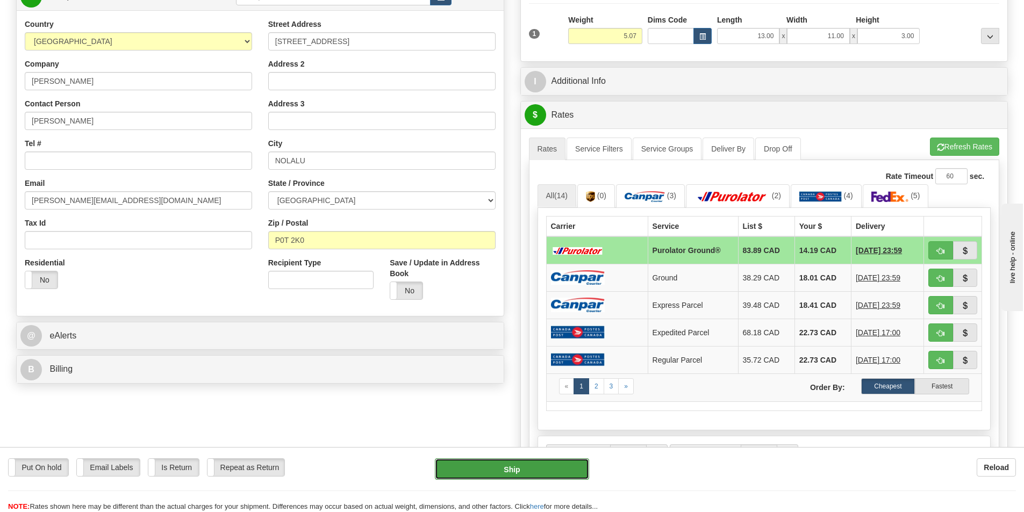
click at [555, 464] on button "Ship" at bounding box center [512, 470] width 154 height 22
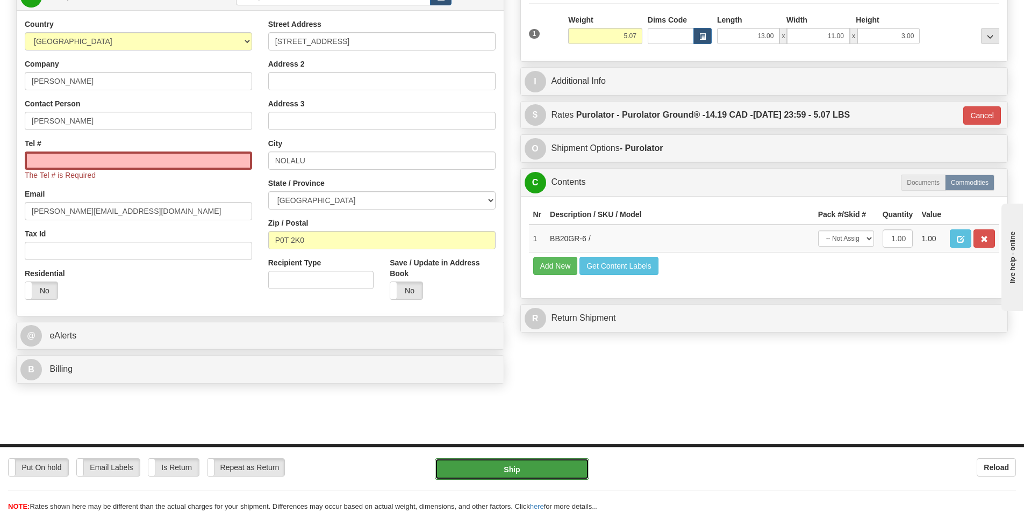
type input "260"
click at [53, 161] on input "Tel #" at bounding box center [138, 161] width 227 height 18
paste input "[PHONE_NUMBER]"
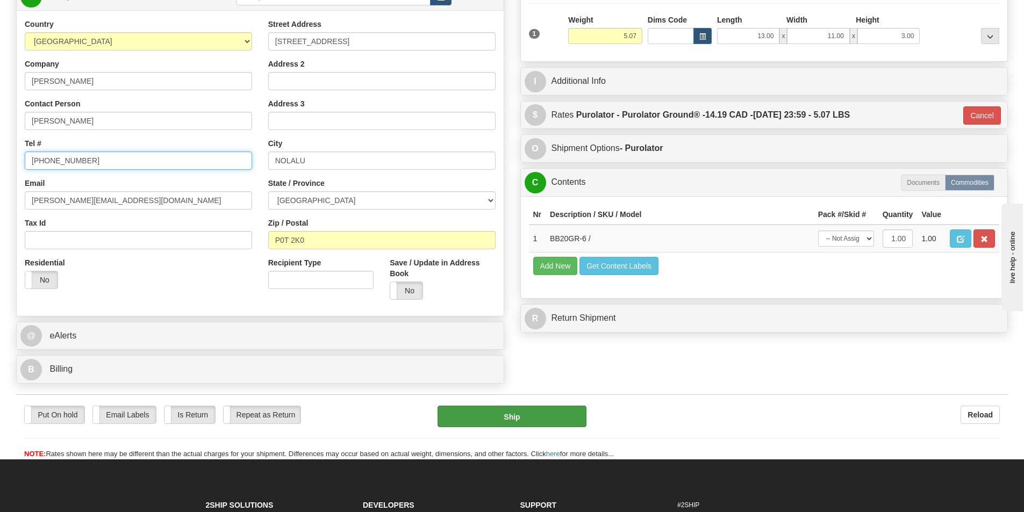
type input "[PHONE_NUMBER]"
click at [516, 416] on button "Ship" at bounding box center [512, 417] width 149 height 22
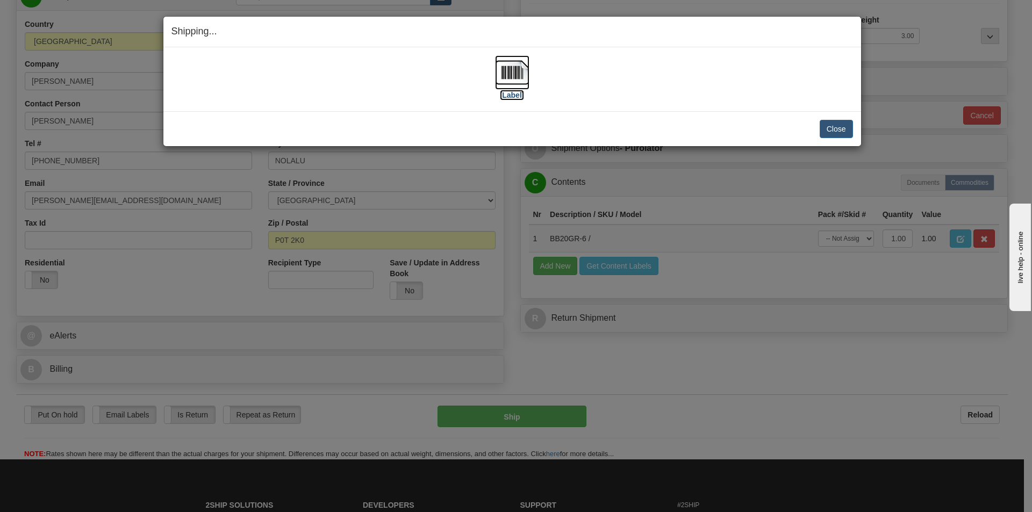
click at [514, 93] on label "[Label]" at bounding box center [512, 95] width 25 height 11
click at [841, 126] on button "Close" at bounding box center [836, 129] width 33 height 18
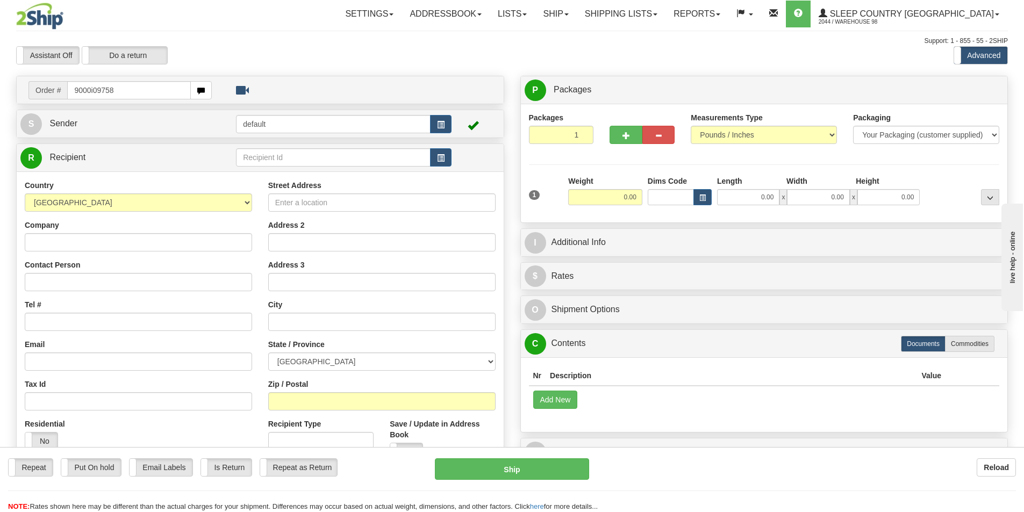
type input "9000i097586"
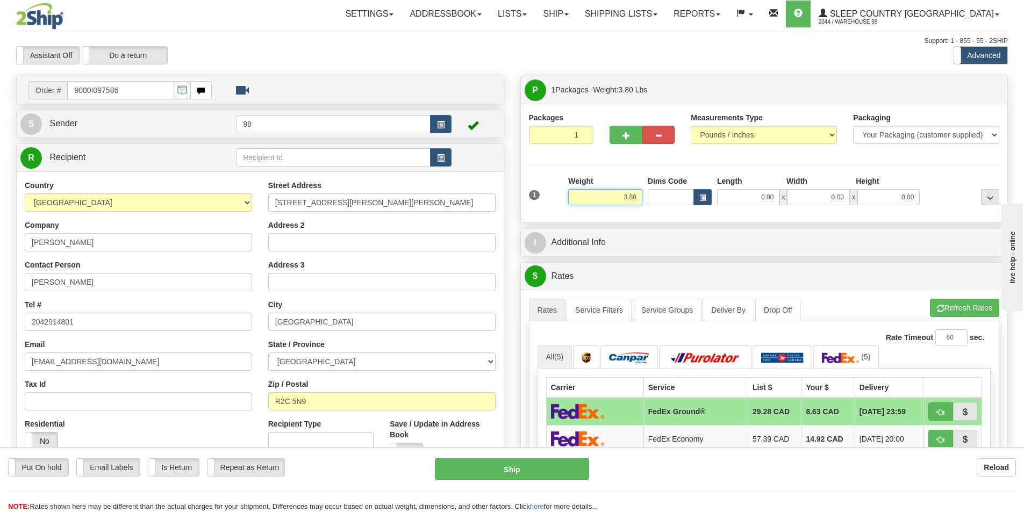
drag, startPoint x: 610, startPoint y: 199, endPoint x: 658, endPoint y: 201, distance: 47.9
click at [658, 201] on div "1 Weight 3.80 Dims Code 0.00" at bounding box center [764, 195] width 476 height 38
type input "4.00"
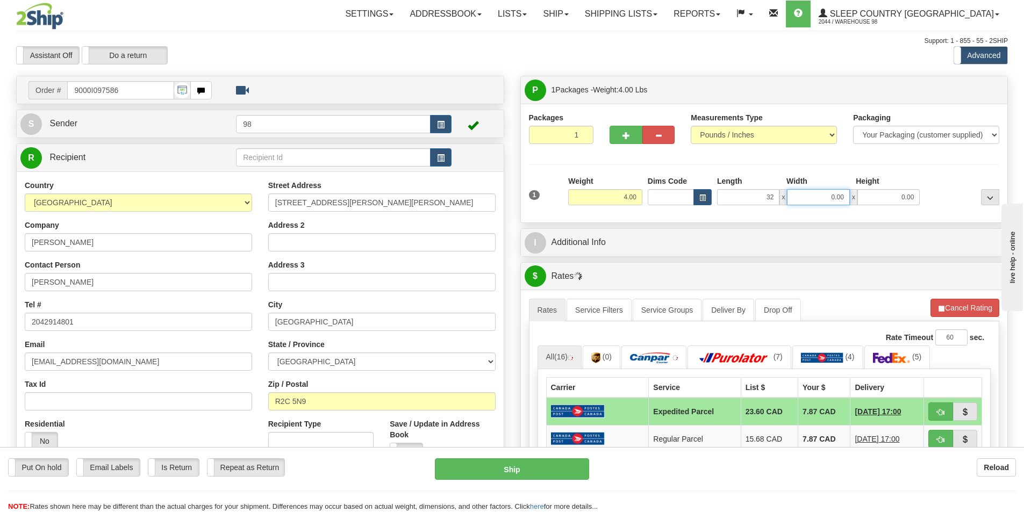
type input "32.00"
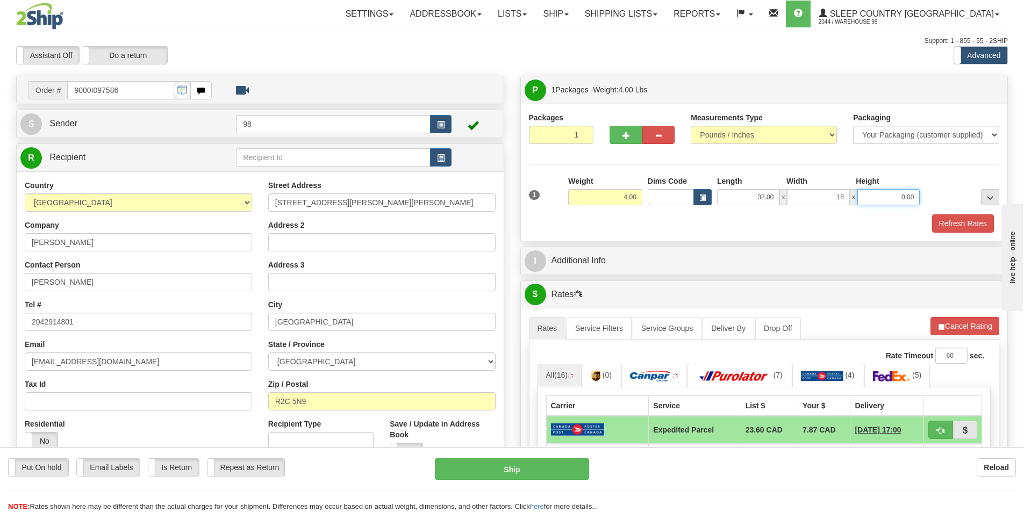
type input "18.00"
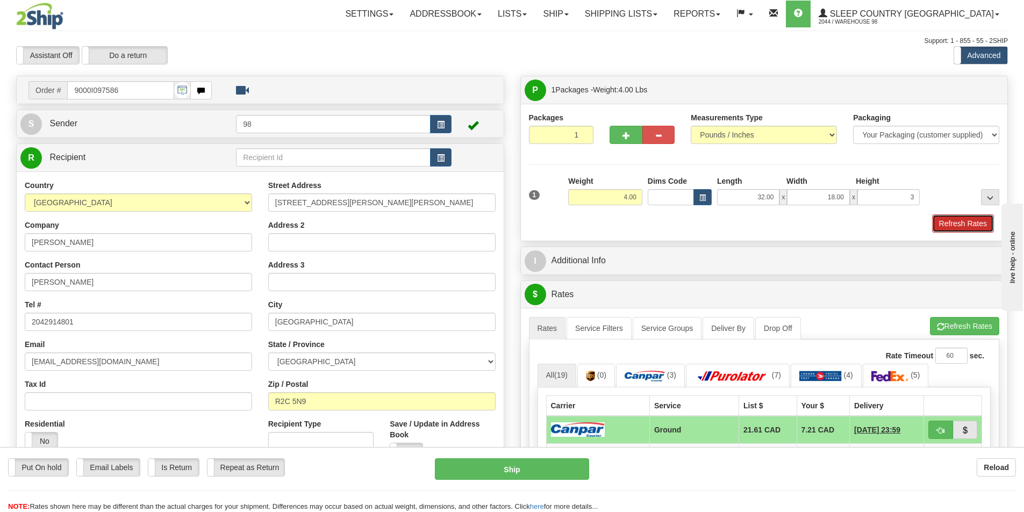
type input "3.00"
click at [947, 220] on button "Refresh Rates" at bounding box center [963, 223] width 62 height 18
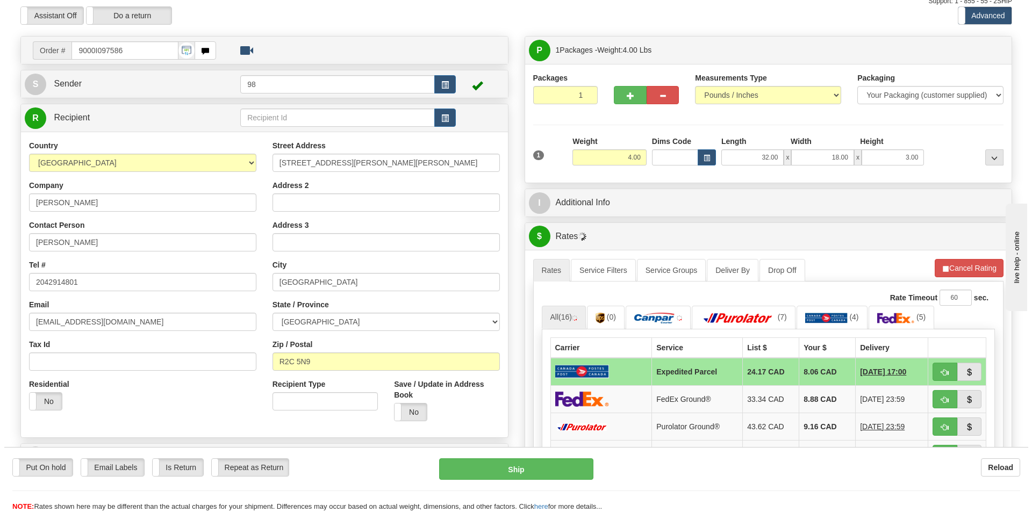
scroll to position [108, 0]
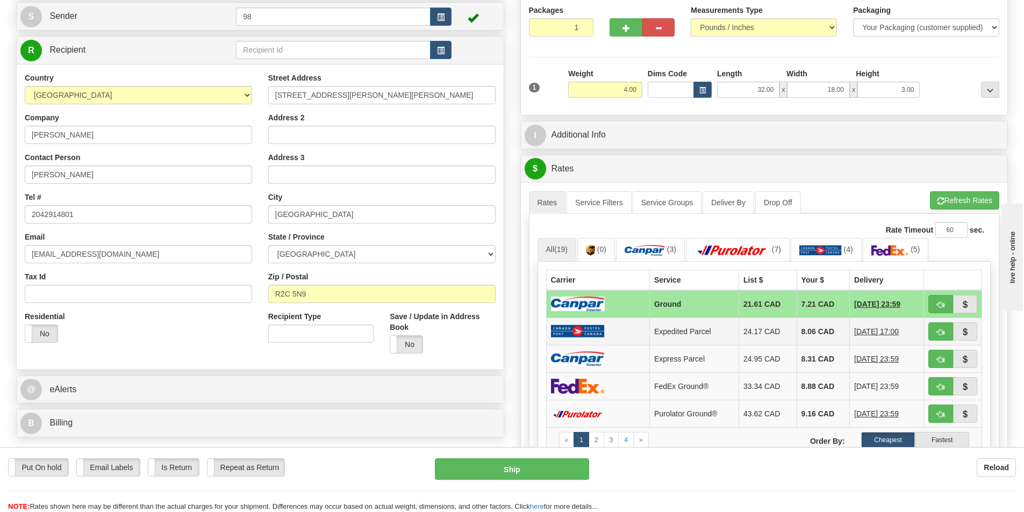
click at [623, 332] on td at bounding box center [597, 331] width 103 height 27
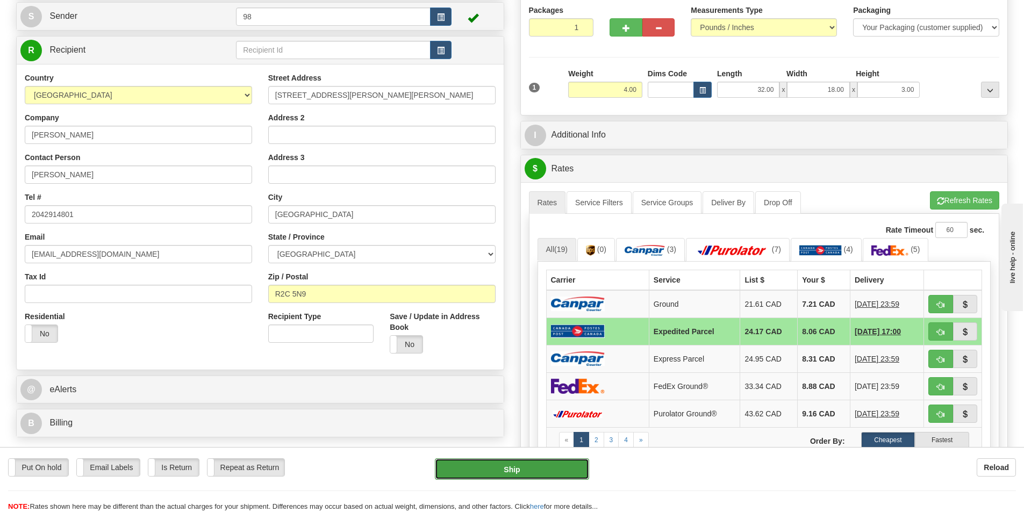
click at [504, 470] on button "Ship" at bounding box center [512, 470] width 154 height 22
type input "DOM.EP"
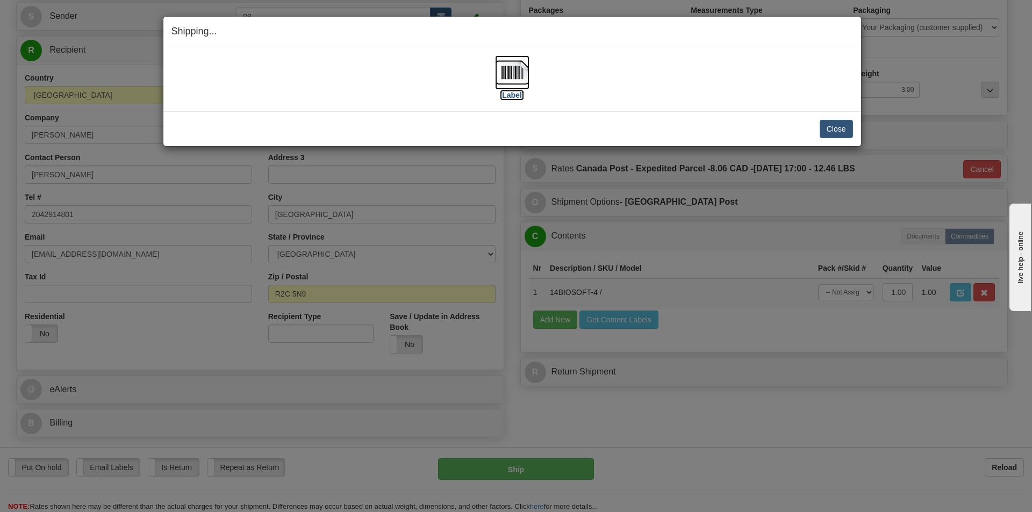
click at [509, 95] on label "[Label]" at bounding box center [512, 95] width 25 height 11
click at [830, 131] on button "Close" at bounding box center [836, 129] width 33 height 18
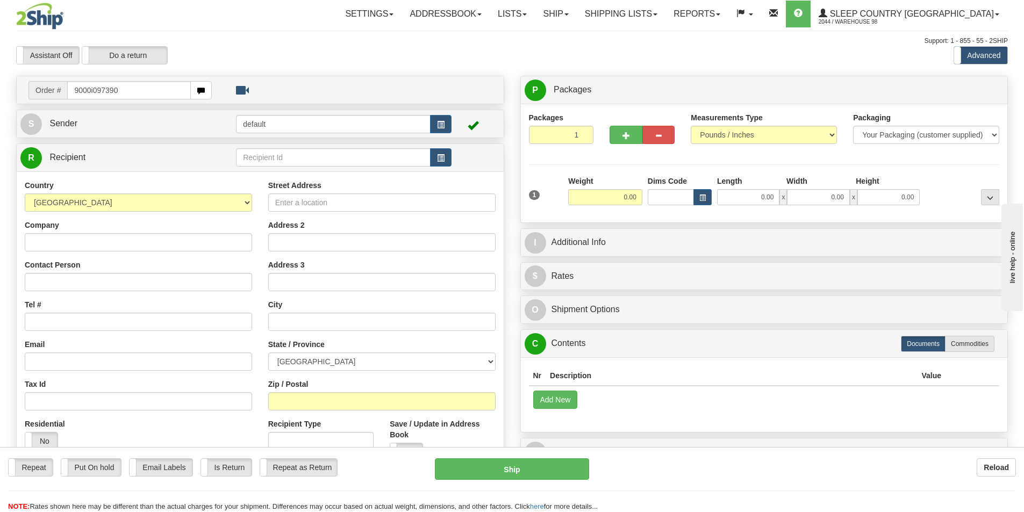
type input "9000i097390"
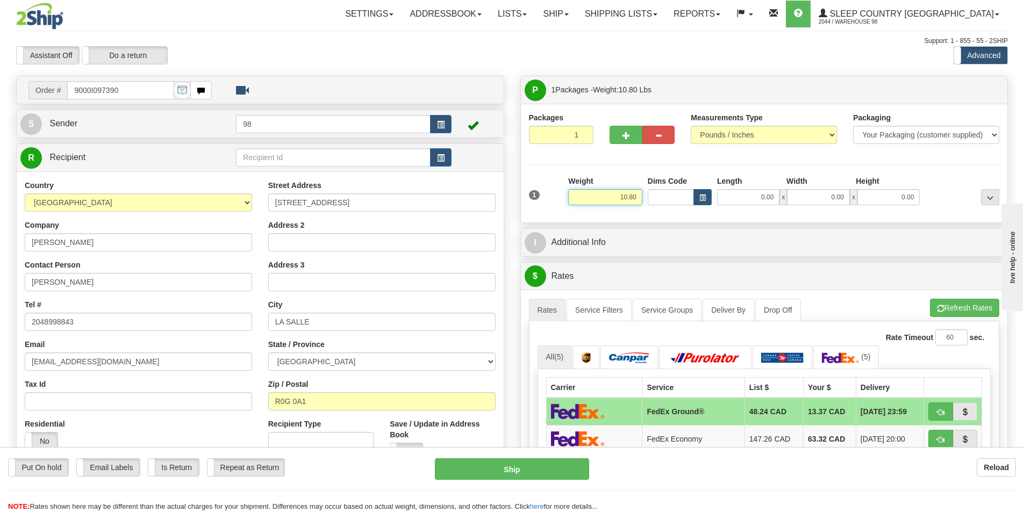
drag, startPoint x: 600, startPoint y: 195, endPoint x: 670, endPoint y: 196, distance: 69.9
click at [670, 196] on div "1 Weight 10.80 Dims Code x x" at bounding box center [764, 195] width 476 height 38
type input "10.00"
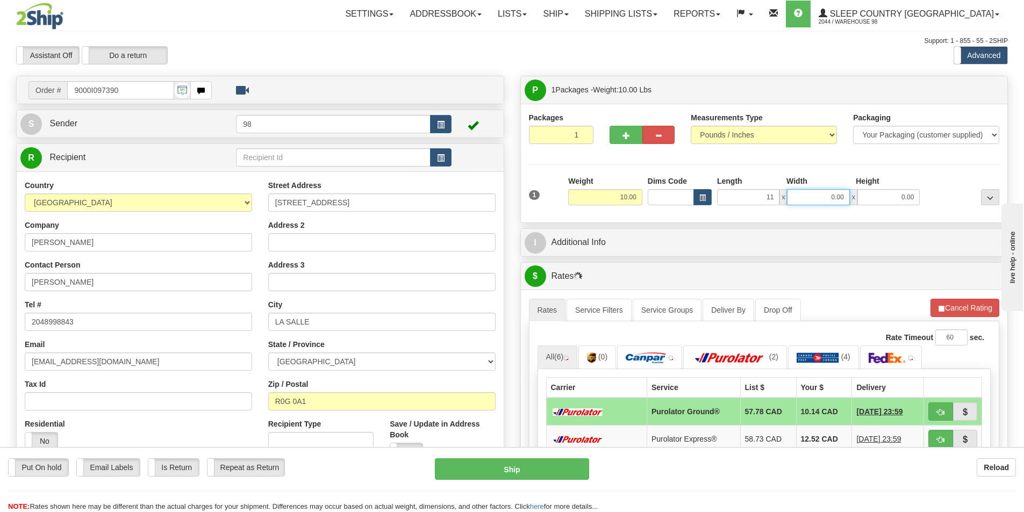
type input "11.00"
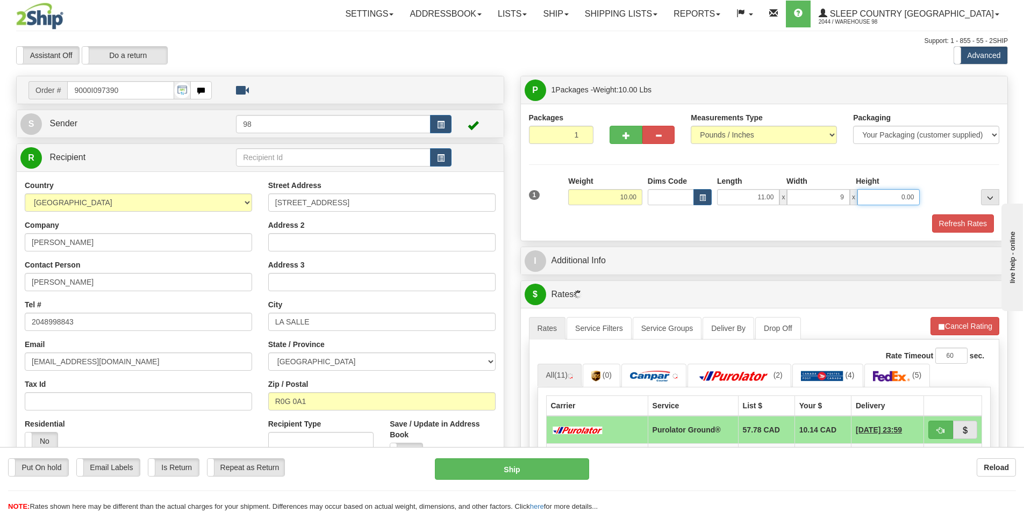
type input "9.00"
click at [944, 220] on button "Refresh Rates" at bounding box center [963, 223] width 62 height 18
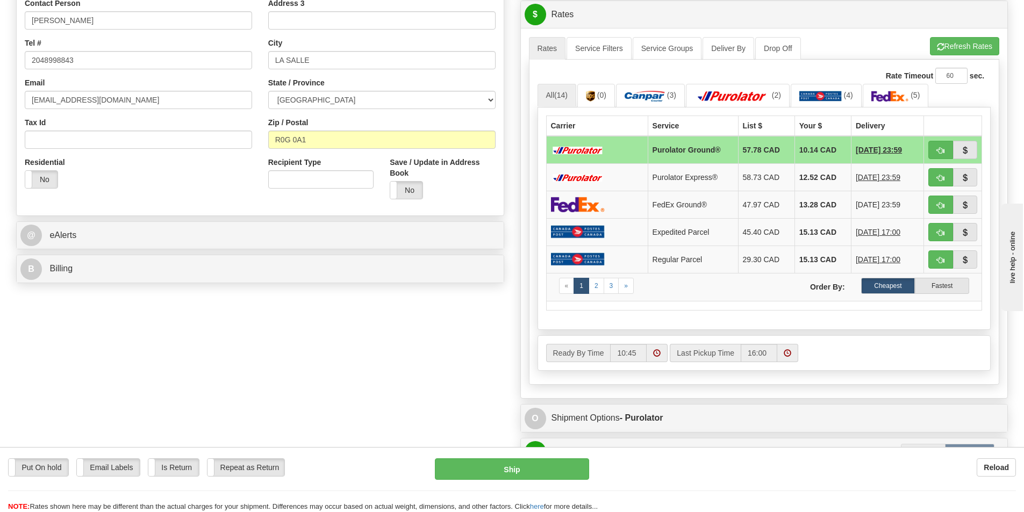
scroll to position [323, 0]
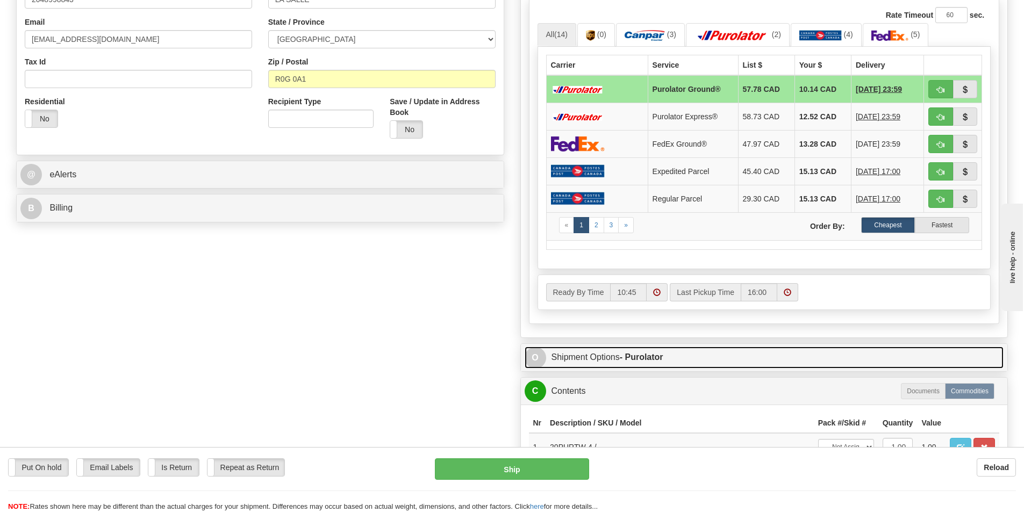
click at [682, 353] on link "O Shipment Options - Purolator" at bounding box center [764, 358] width 479 height 22
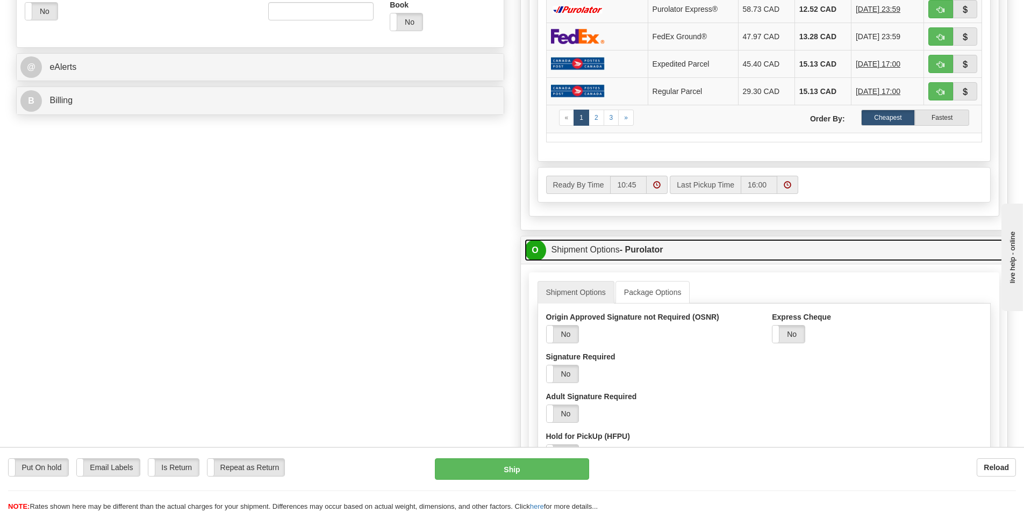
scroll to position [484, 0]
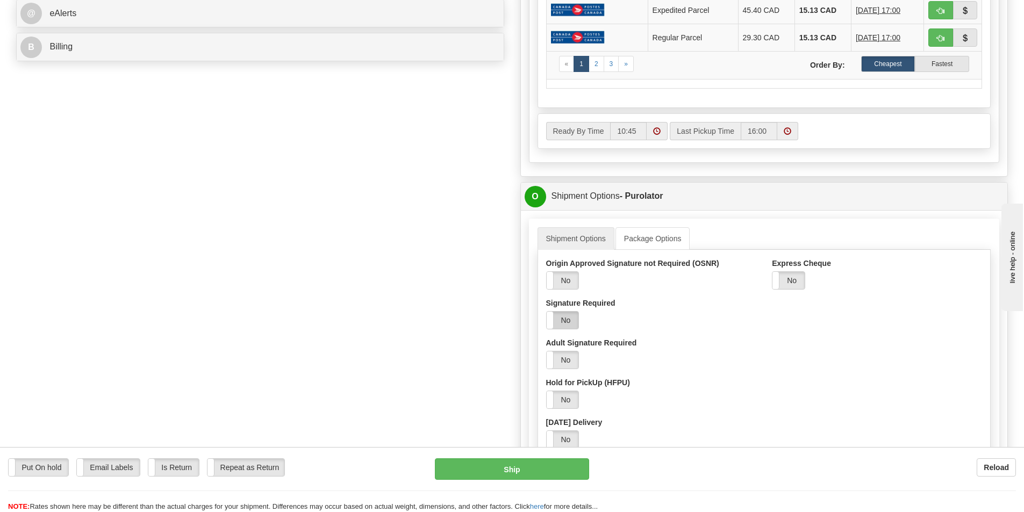
click at [561, 318] on label "No" at bounding box center [563, 320] width 32 height 17
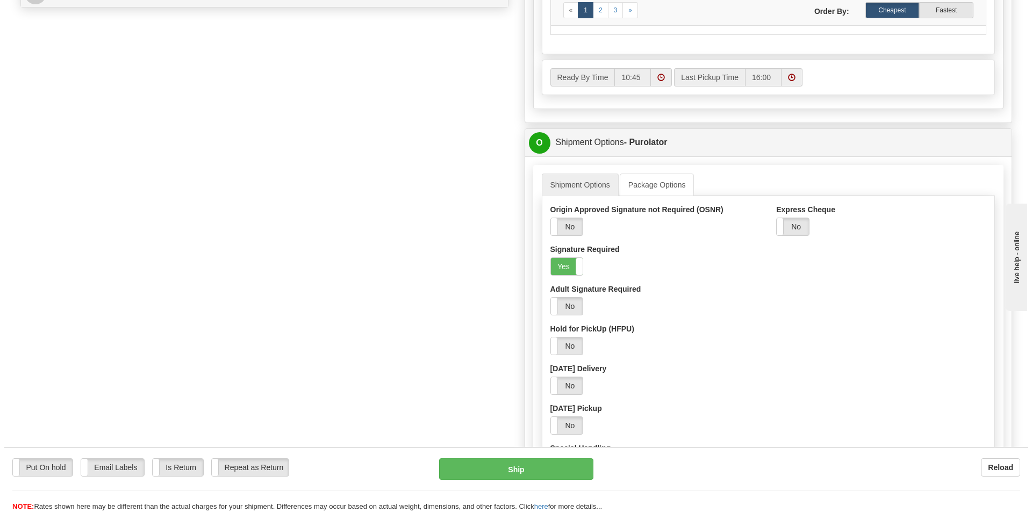
scroll to position [591, 0]
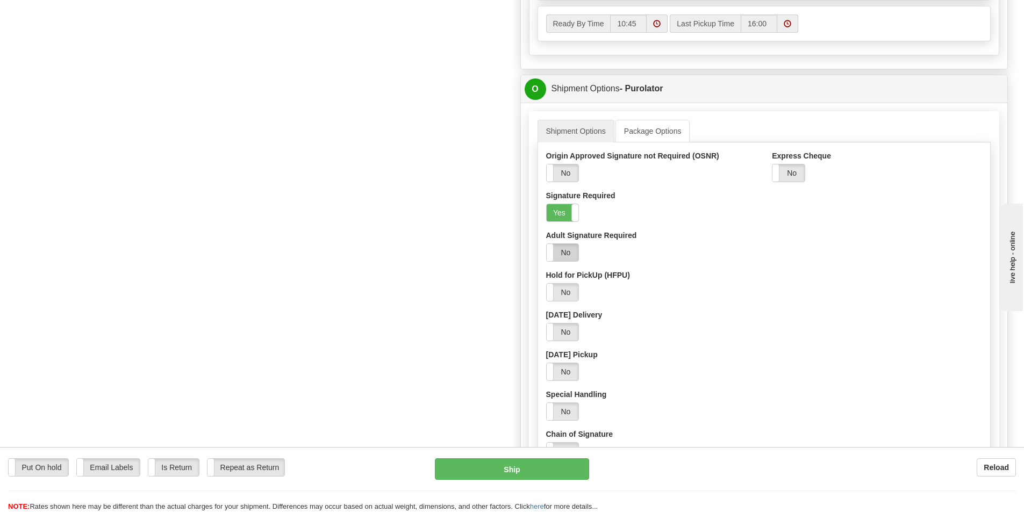
click at [557, 254] on label "No" at bounding box center [563, 252] width 32 height 17
click at [557, 254] on label "Yes" at bounding box center [563, 252] width 32 height 17
click at [519, 471] on button "Ship" at bounding box center [512, 470] width 154 height 22
type input "260"
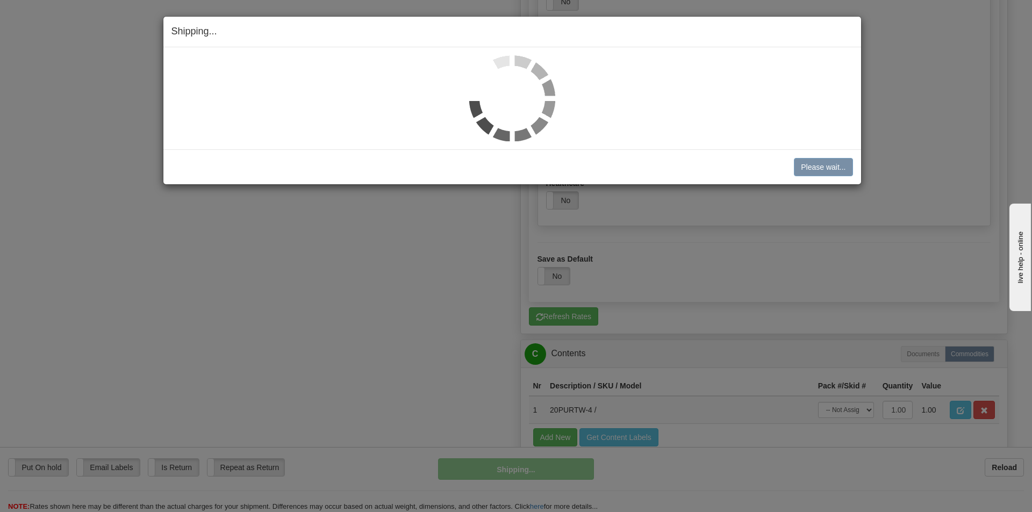
scroll to position [572, 0]
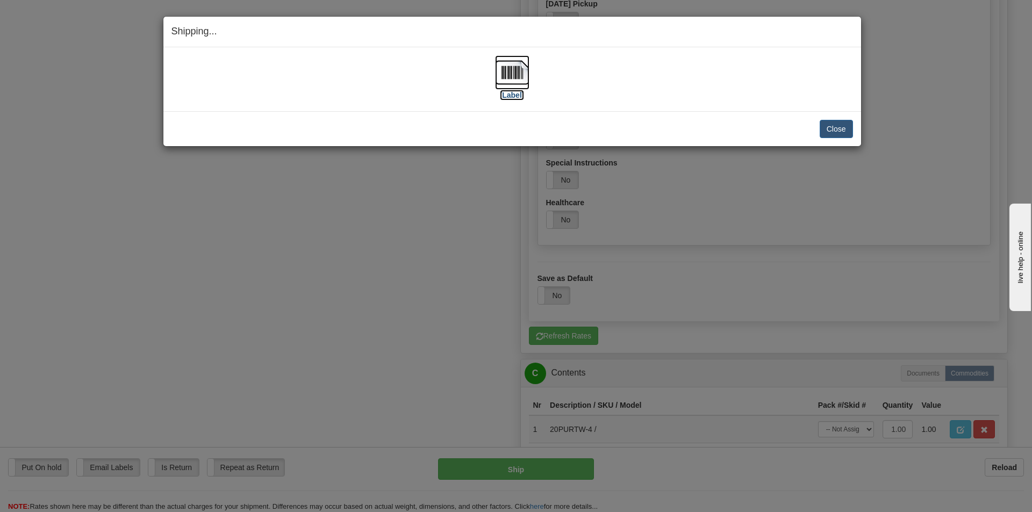
click at [500, 93] on label "[Label]" at bounding box center [512, 95] width 25 height 11
click at [843, 133] on button "Close" at bounding box center [836, 129] width 33 height 18
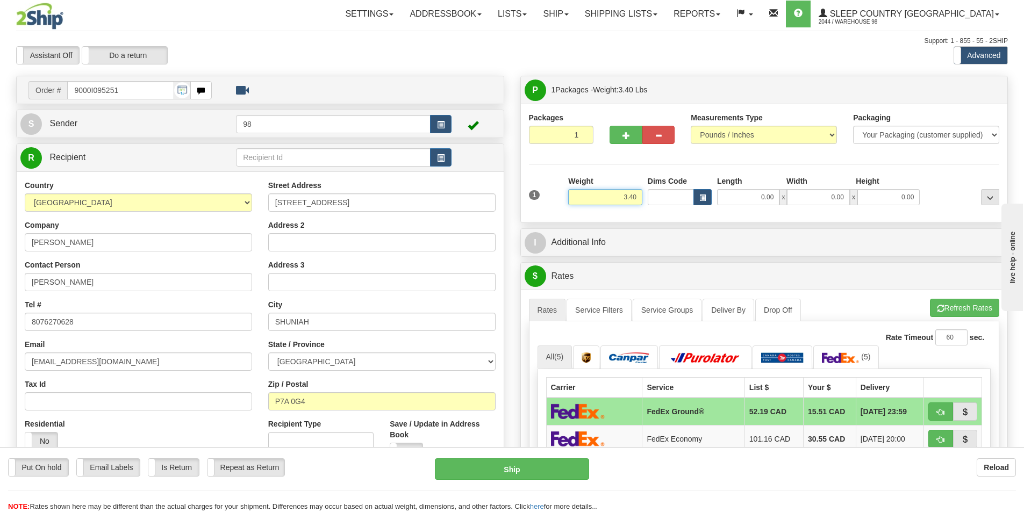
drag, startPoint x: 592, startPoint y: 199, endPoint x: 661, endPoint y: 202, distance: 68.9
click at [661, 202] on div "1 Weight 3.40 Dims Code 0.00" at bounding box center [764, 195] width 476 height 38
type input "2.00"
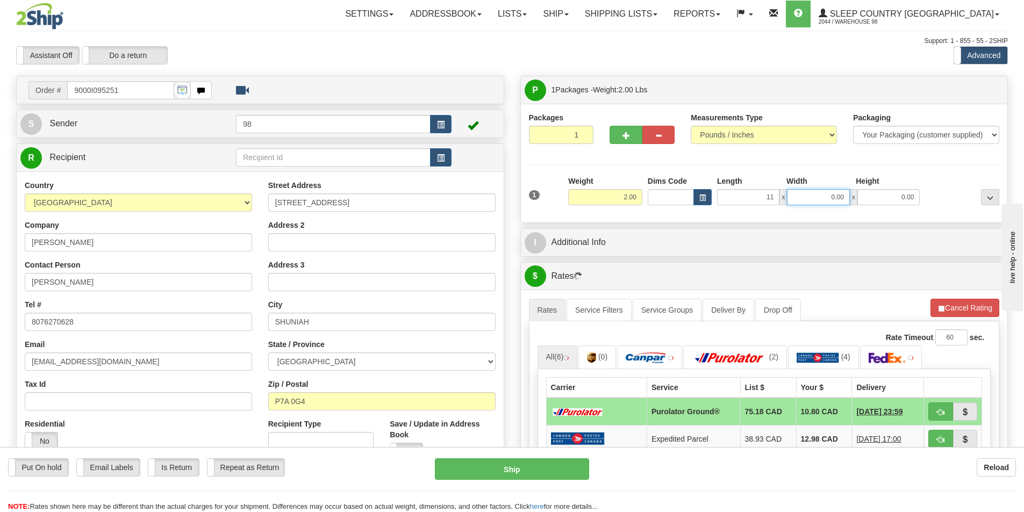
type input "11.00"
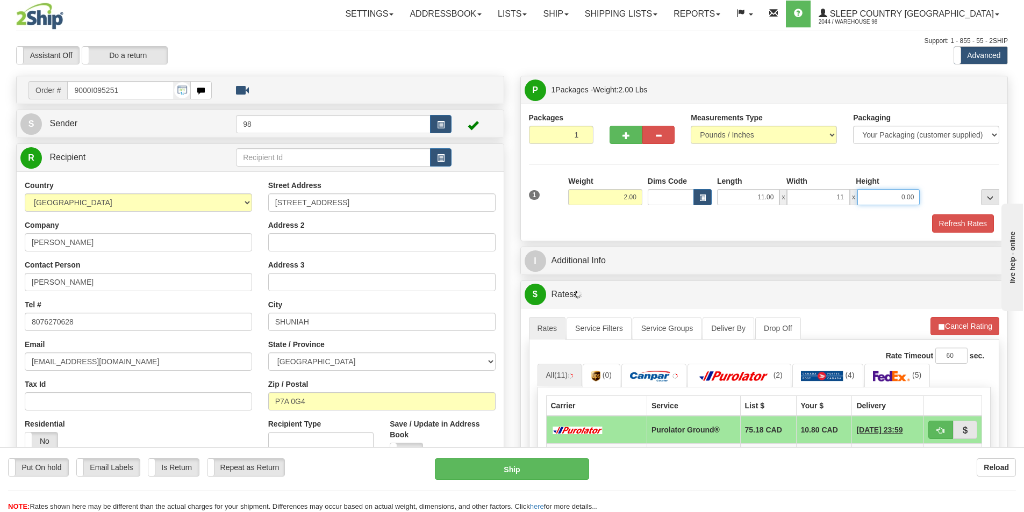
type input "11.00"
type input "5.00"
click at [949, 218] on button "Refresh Rates" at bounding box center [963, 223] width 62 height 18
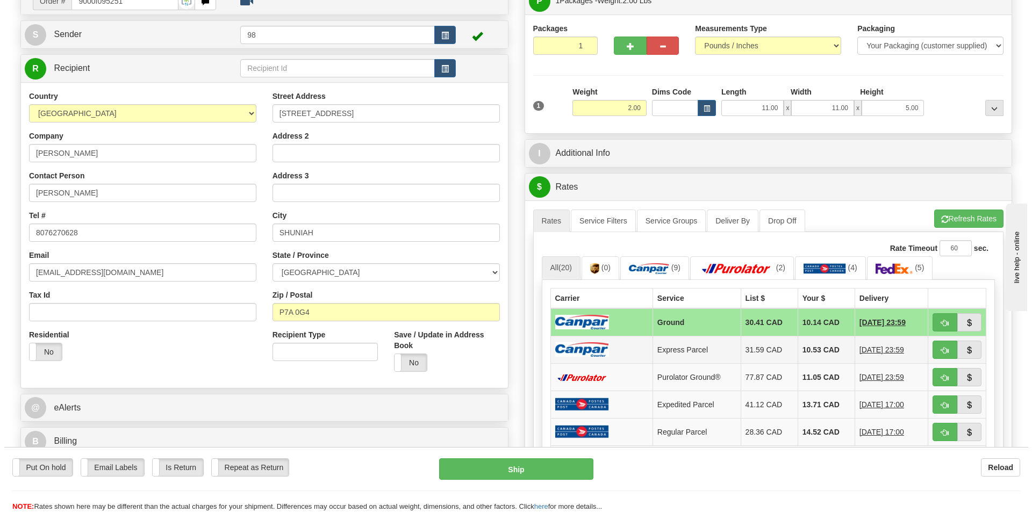
scroll to position [108, 0]
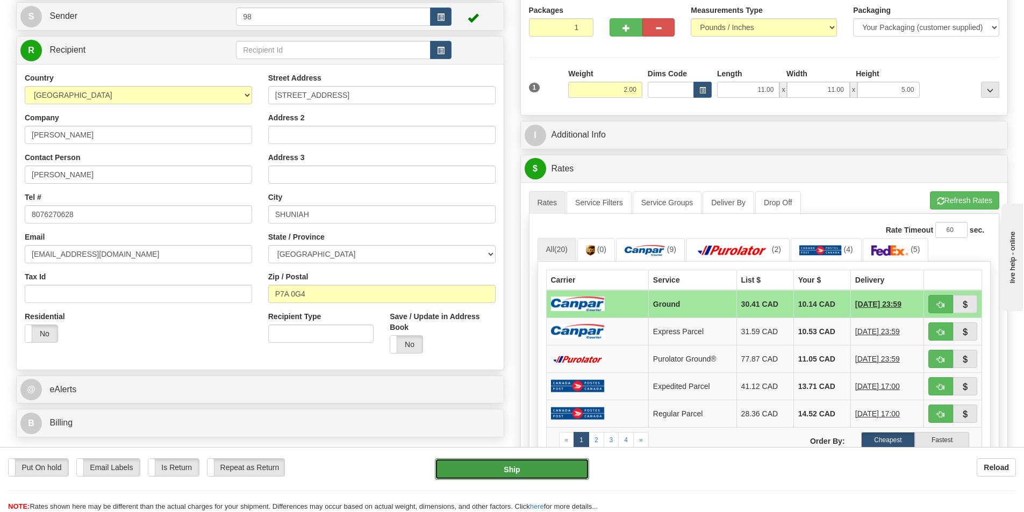
click at [508, 463] on button "Ship" at bounding box center [512, 470] width 154 height 22
type input "1"
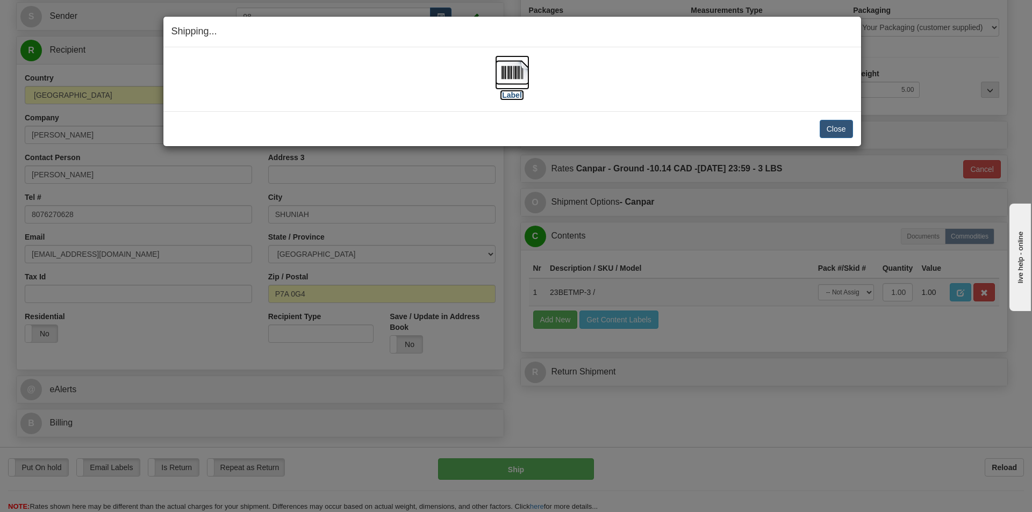
click at [508, 93] on label "[Label]" at bounding box center [512, 95] width 25 height 11
click at [827, 127] on button "Close" at bounding box center [836, 129] width 33 height 18
click at [843, 130] on button "Close" at bounding box center [836, 129] width 33 height 18
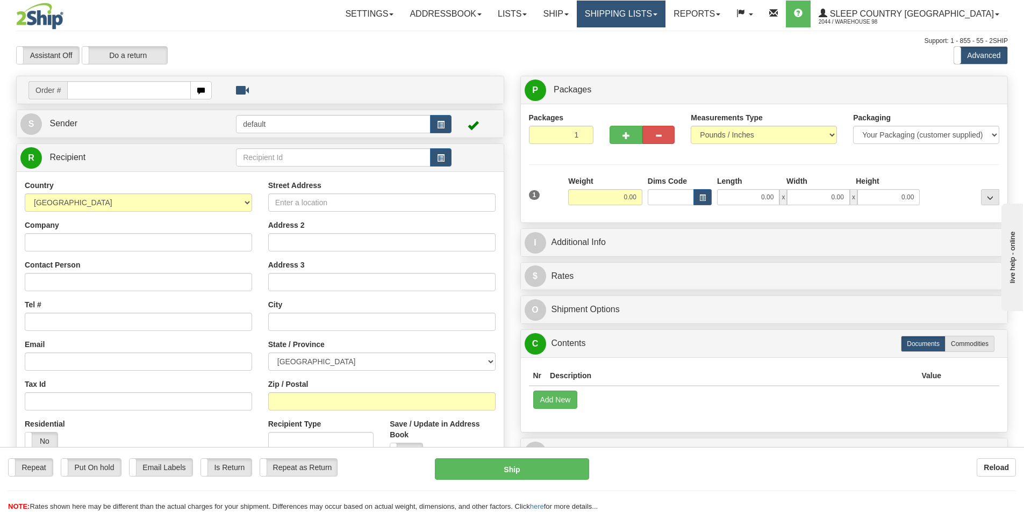
click at [665, 16] on link "Shipping lists" at bounding box center [621, 14] width 89 height 27
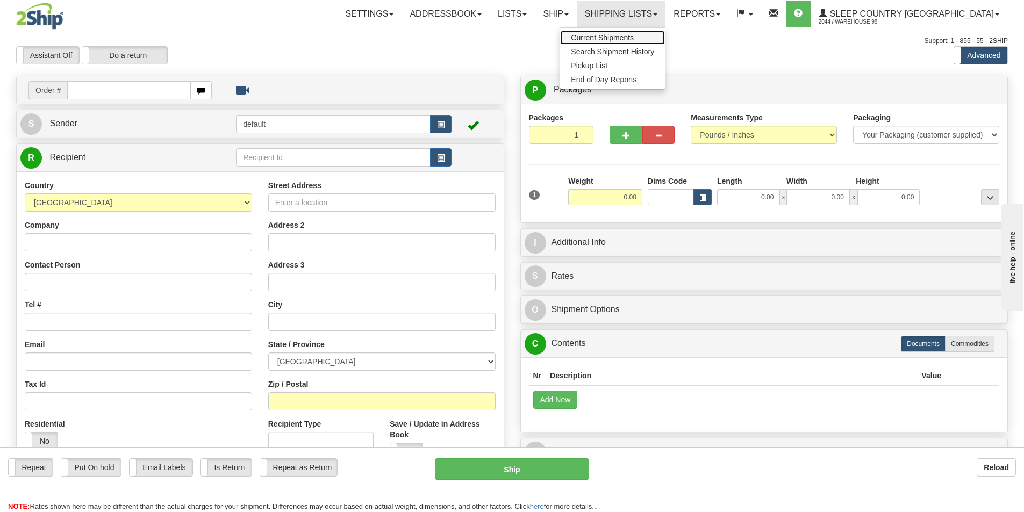
click at [634, 33] on span "Current Shipments" at bounding box center [602, 37] width 63 height 9
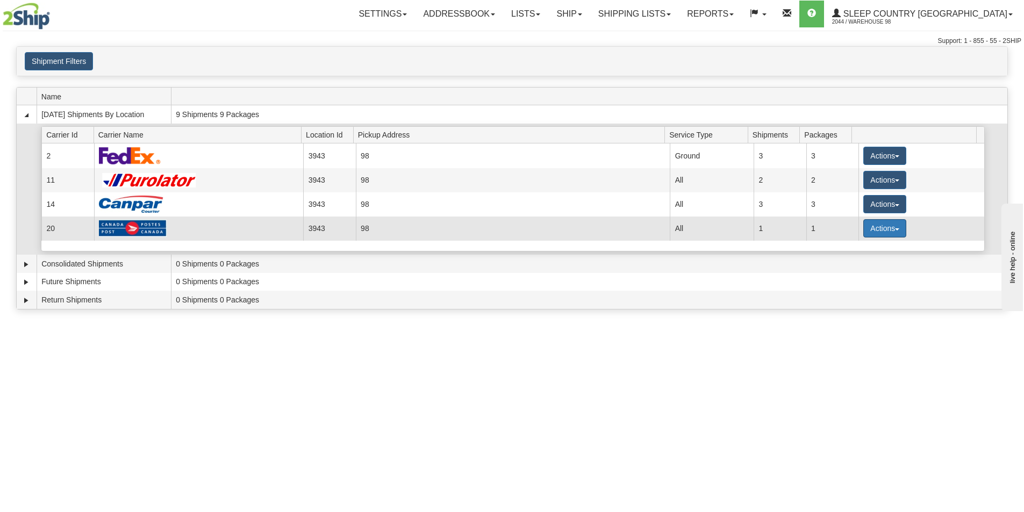
click at [895, 228] on span "button" at bounding box center [897, 229] width 4 height 2
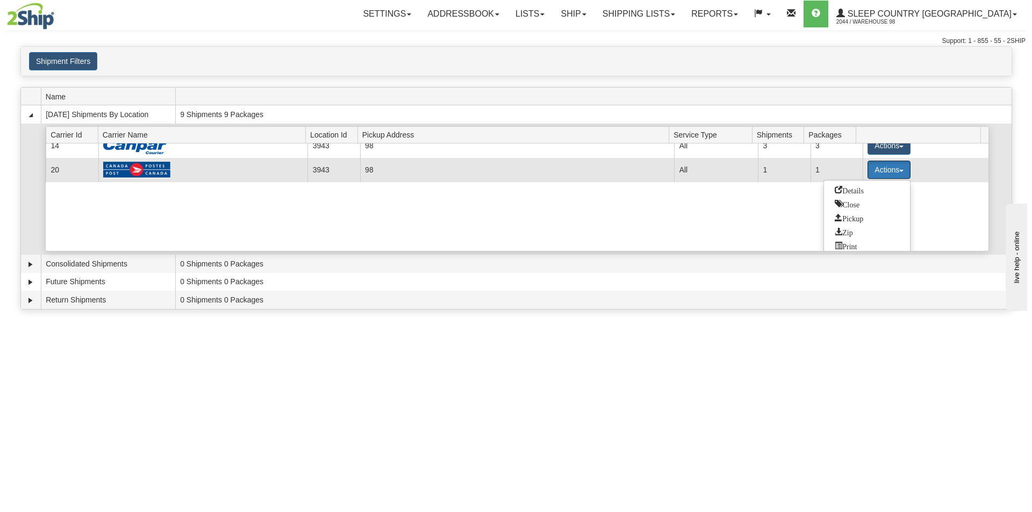
scroll to position [64, 0]
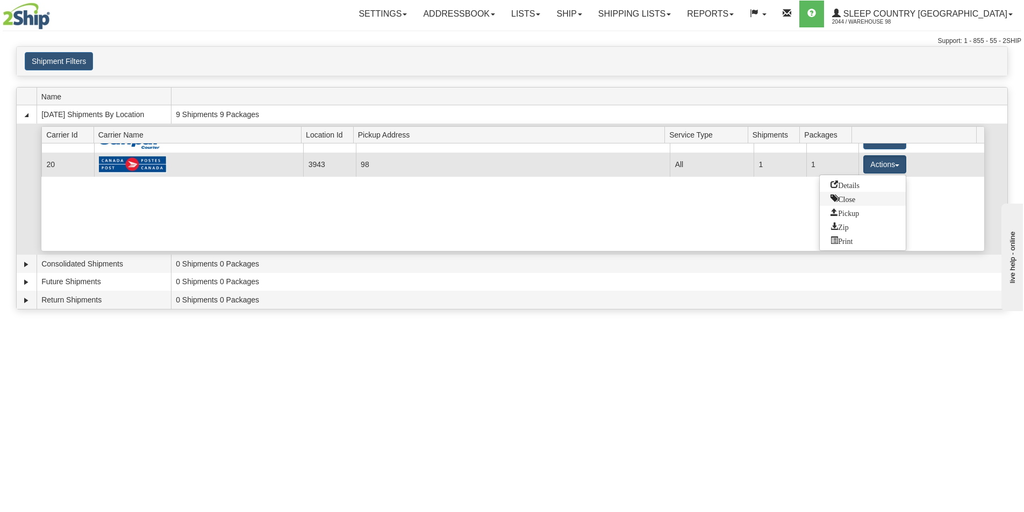
click at [843, 201] on span "Close" at bounding box center [843, 199] width 25 height 8
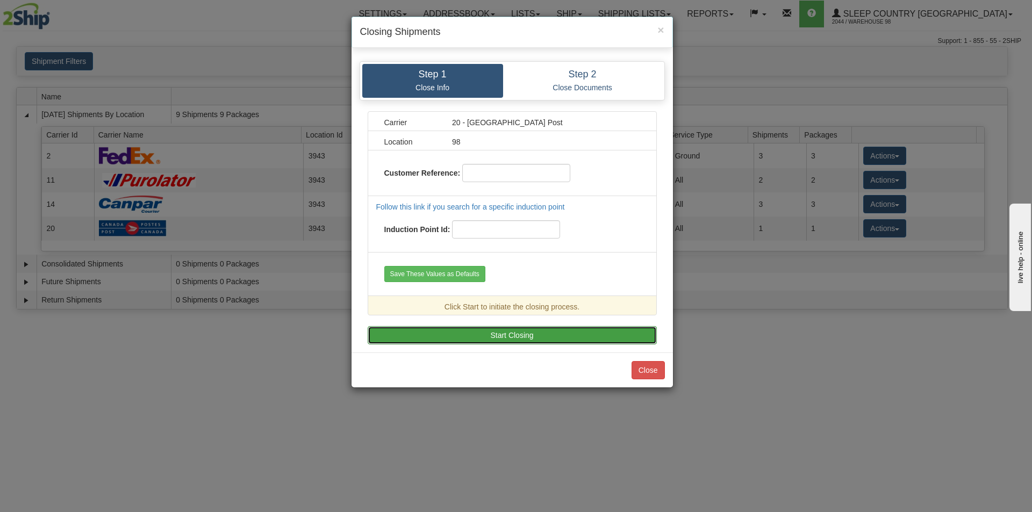
click at [453, 332] on button "Start Closing" at bounding box center [512, 335] width 289 height 18
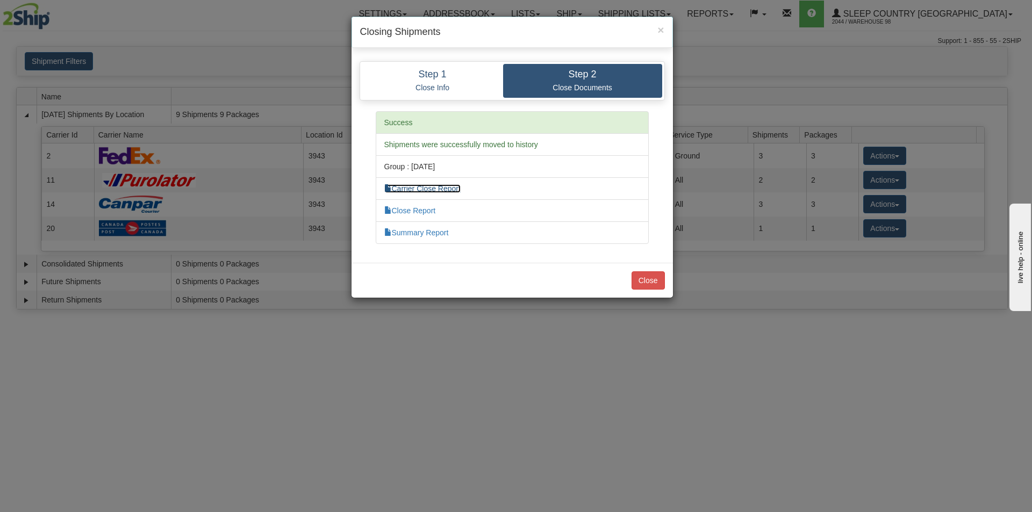
click at [415, 189] on link "Carrier Close Report" at bounding box center [422, 188] width 76 height 9
click at [409, 211] on link "Close Report" at bounding box center [410, 210] width 52 height 9
click at [647, 276] on button "Close" at bounding box center [648, 280] width 33 height 18
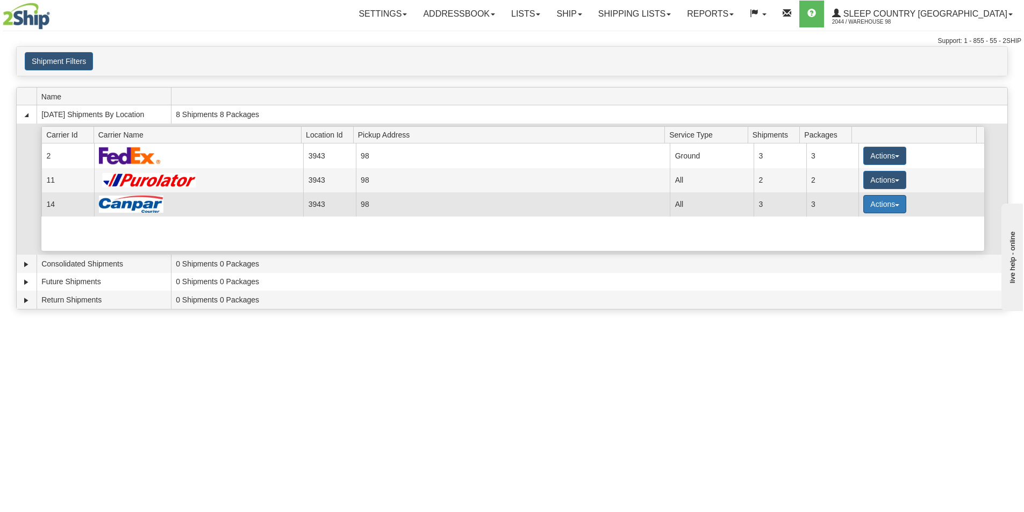
click at [895, 205] on span "button" at bounding box center [897, 205] width 4 height 2
click at [850, 237] on span "Close" at bounding box center [843, 238] width 25 height 8
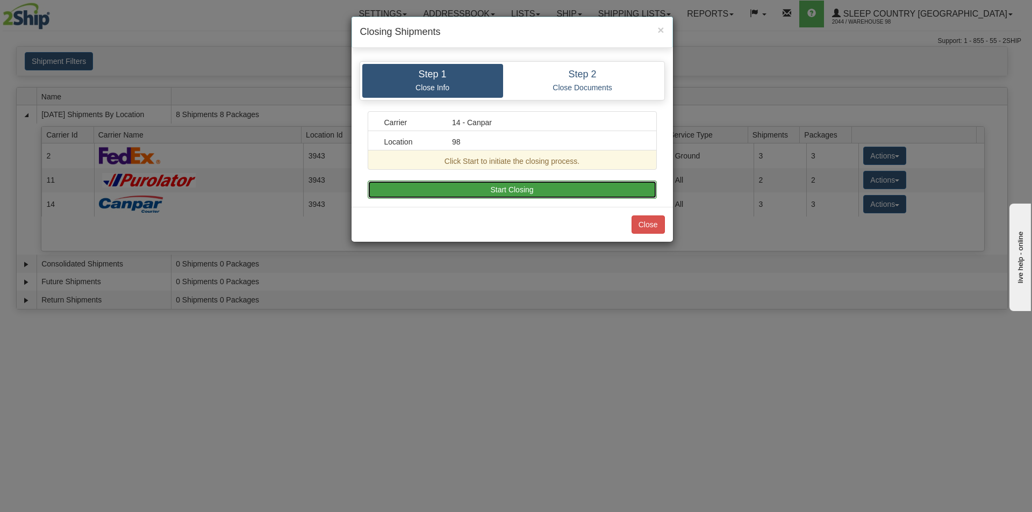
click at [461, 191] on button "Start Closing" at bounding box center [512, 190] width 289 height 18
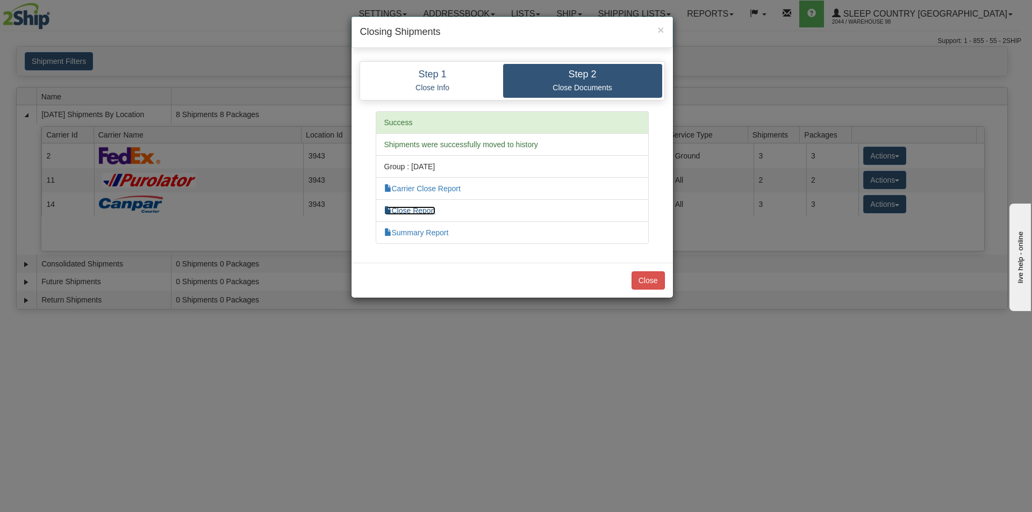
click at [421, 207] on link "Close Report" at bounding box center [410, 210] width 52 height 9
click at [648, 275] on button "Close" at bounding box center [648, 280] width 33 height 18
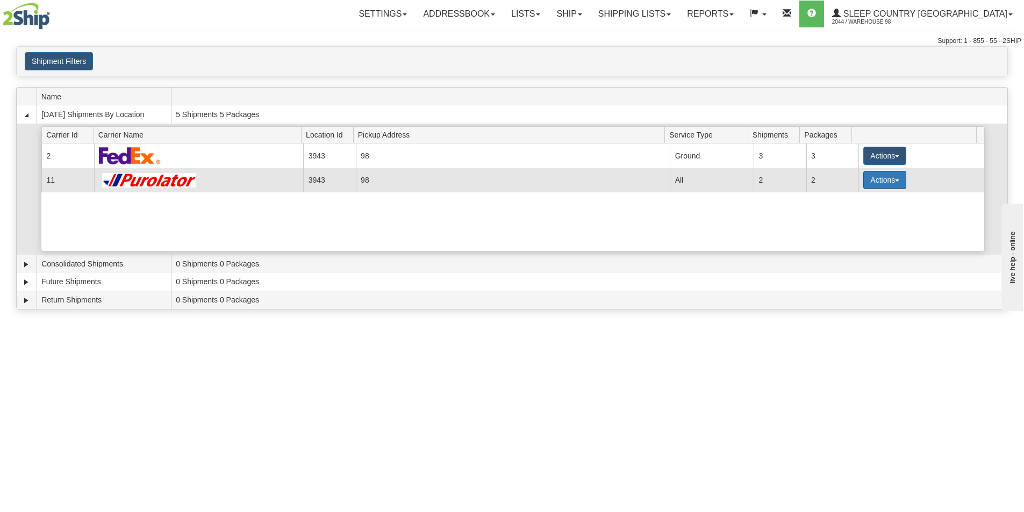
click at [895, 180] on span "button" at bounding box center [897, 181] width 4 height 2
click at [852, 227] on span "Pickup" at bounding box center [845, 228] width 28 height 8
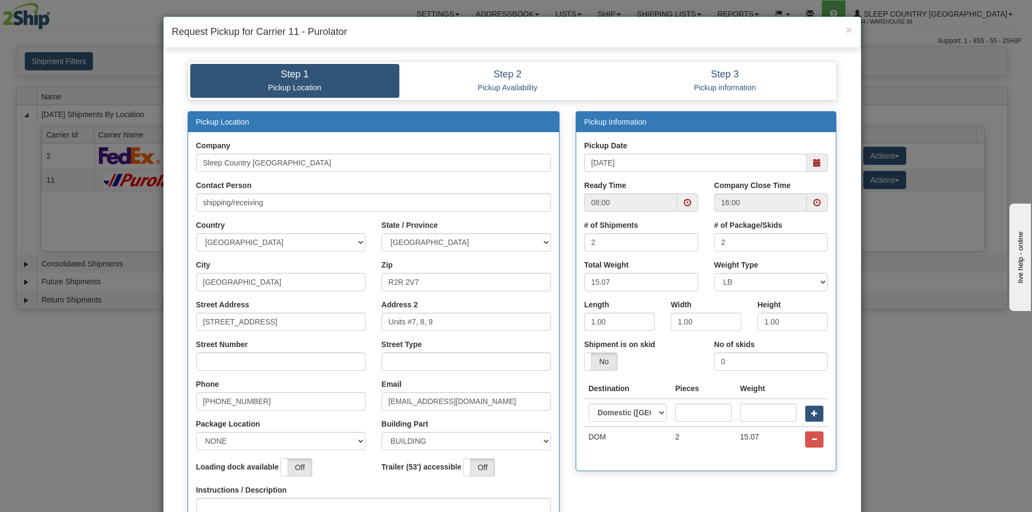
click at [684, 201] on span at bounding box center [688, 203] width 8 height 8
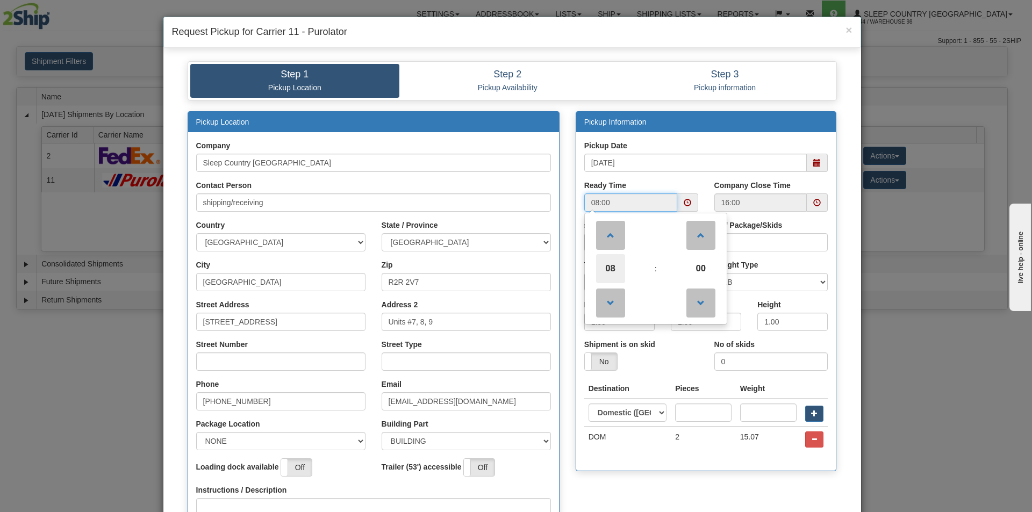
click at [603, 271] on span "08" at bounding box center [610, 268] width 29 height 29
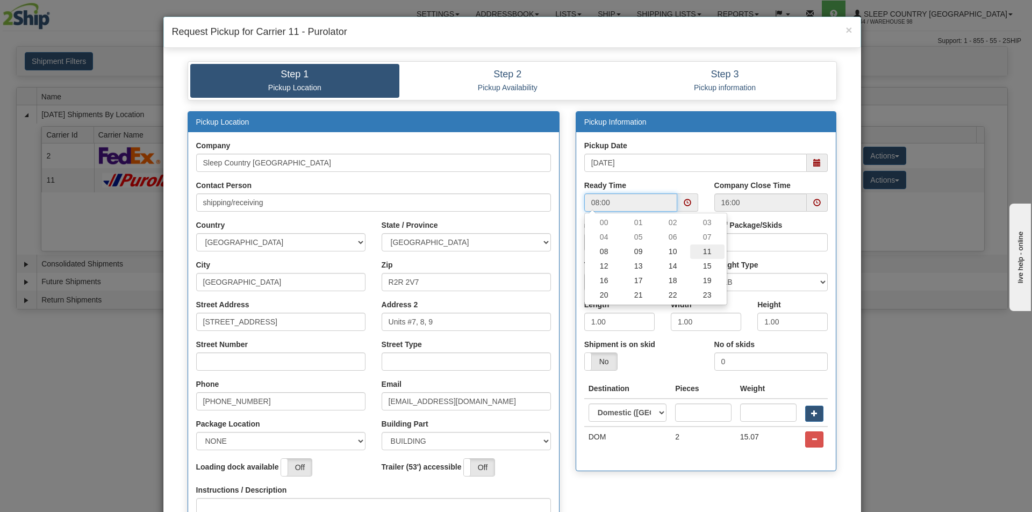
click at [704, 251] on td "11" at bounding box center [707, 252] width 34 height 15
type input "11:00"
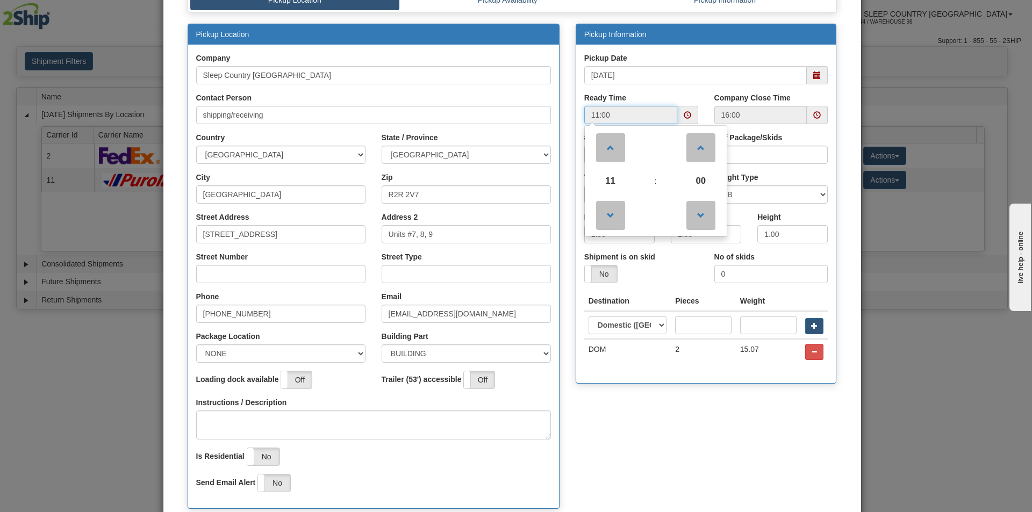
scroll to position [108, 0]
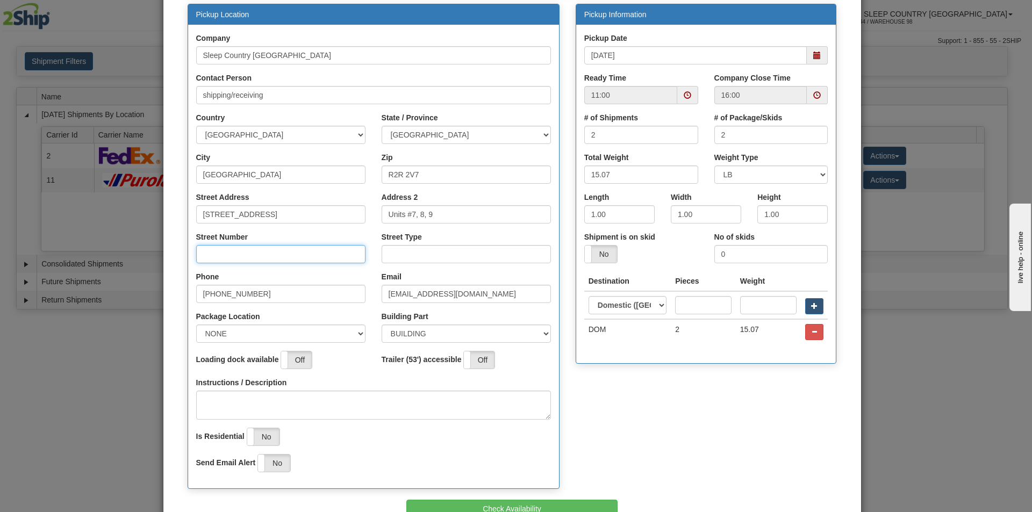
click at [233, 253] on input "Street Number" at bounding box center [280, 254] width 169 height 18
type input "111"
click at [388, 250] on input "Street Type" at bounding box center [466, 254] width 169 height 18
type input "street"
drag, startPoint x: 350, startPoint y: 333, endPoint x: 339, endPoint y: 334, distance: 10.9
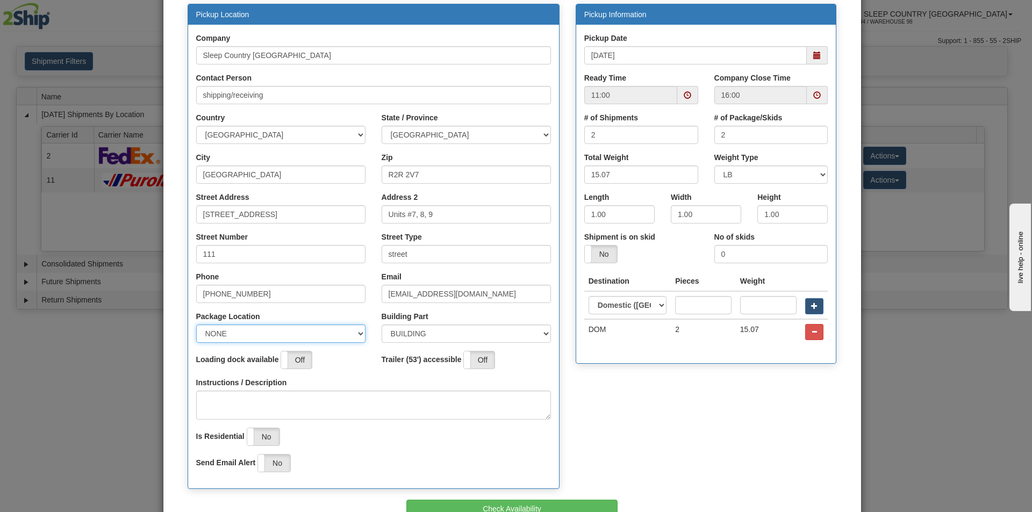
click at [350, 333] on select "NONE FRONT REAR SIDE" at bounding box center [280, 334] width 169 height 18
select select "1"
click at [196, 325] on select "NONE FRONT REAR SIDE" at bounding box center [280, 334] width 169 height 18
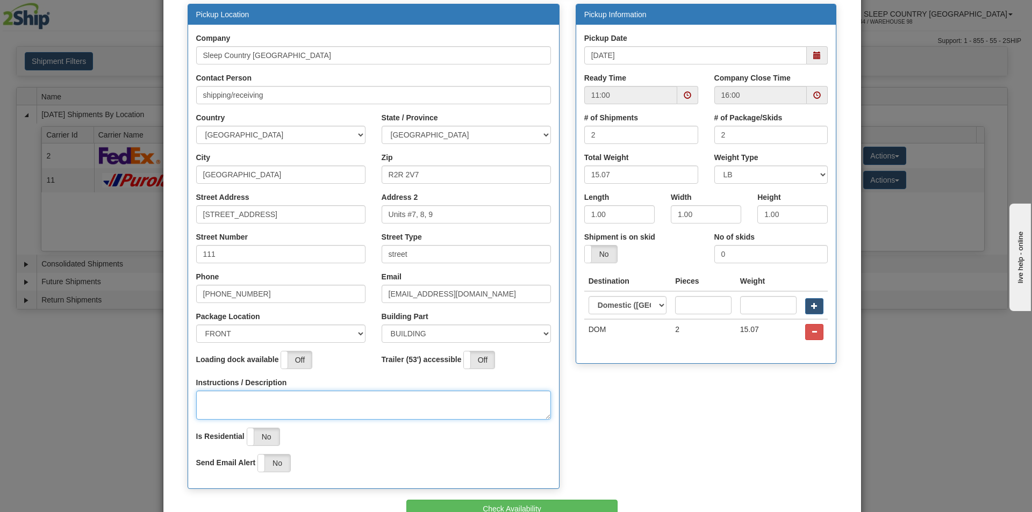
click at [198, 397] on textarea "Instructions / Description" at bounding box center [373, 405] width 355 height 29
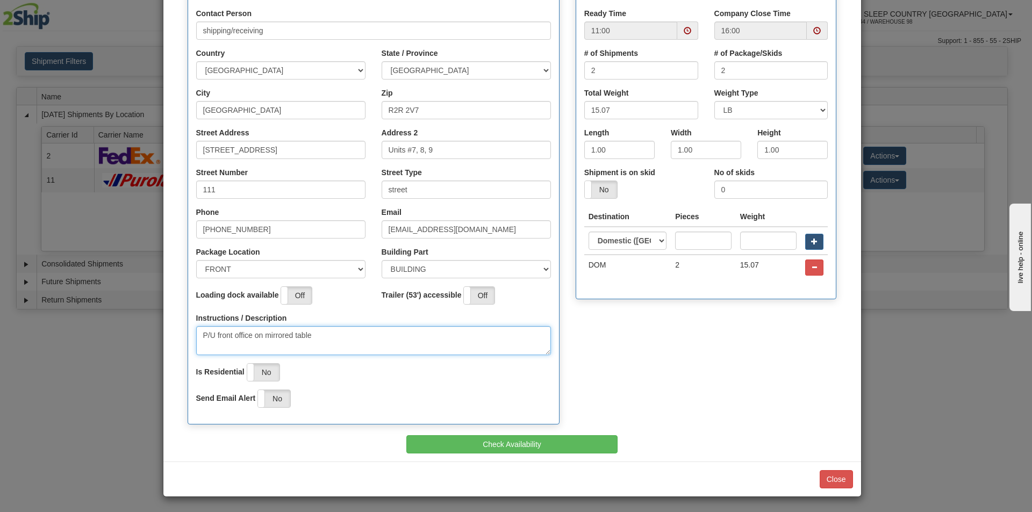
scroll to position [173, 0]
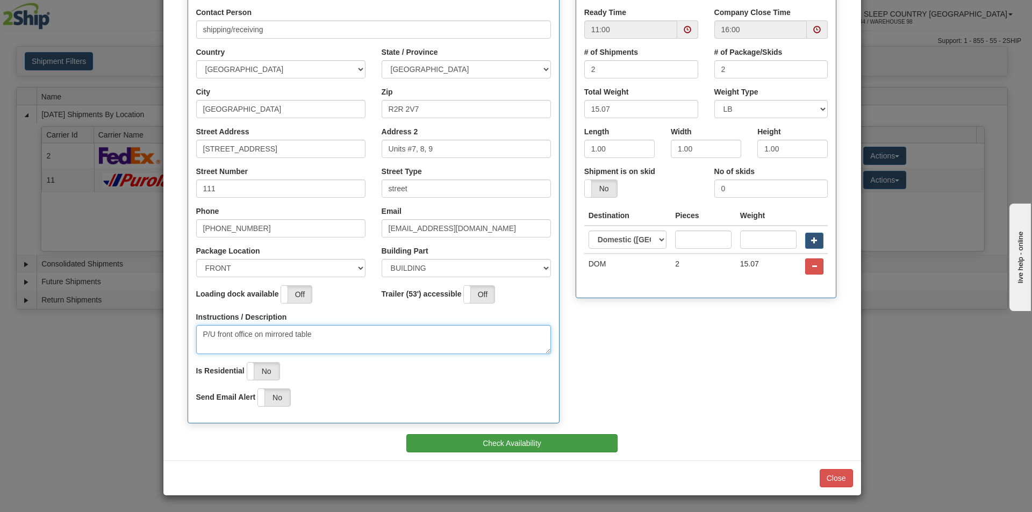
type textarea "P/U front office on mirrored table"
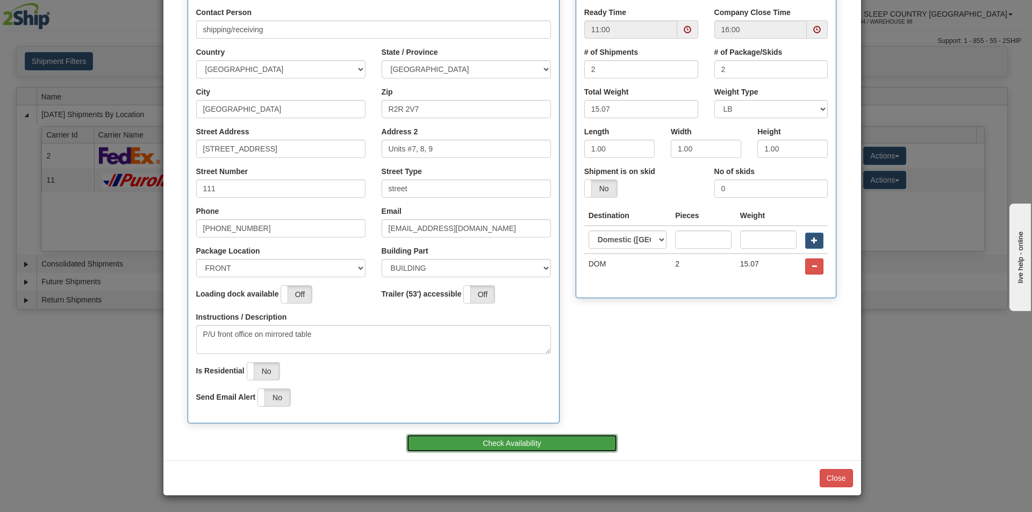
click at [478, 445] on button "Check Availability" at bounding box center [511, 443] width 211 height 18
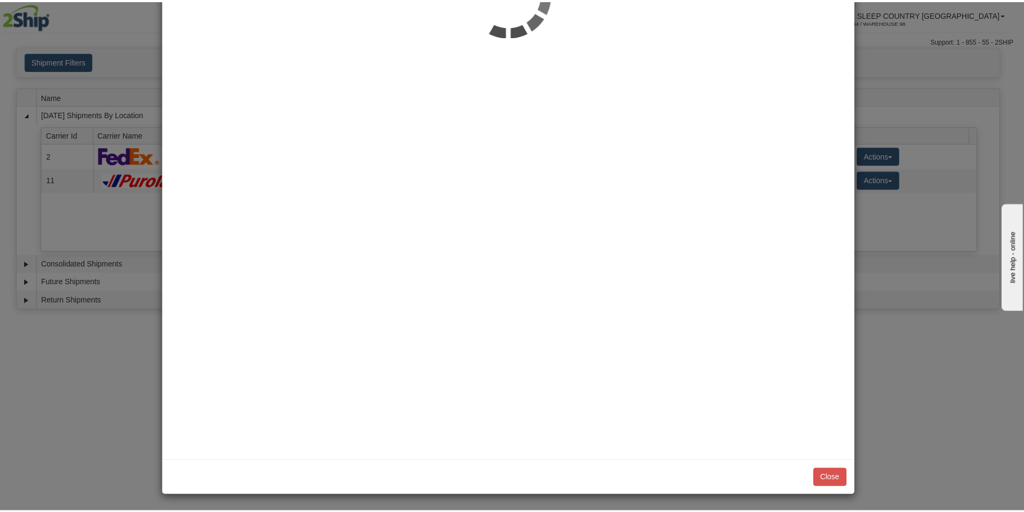
scroll to position [0, 0]
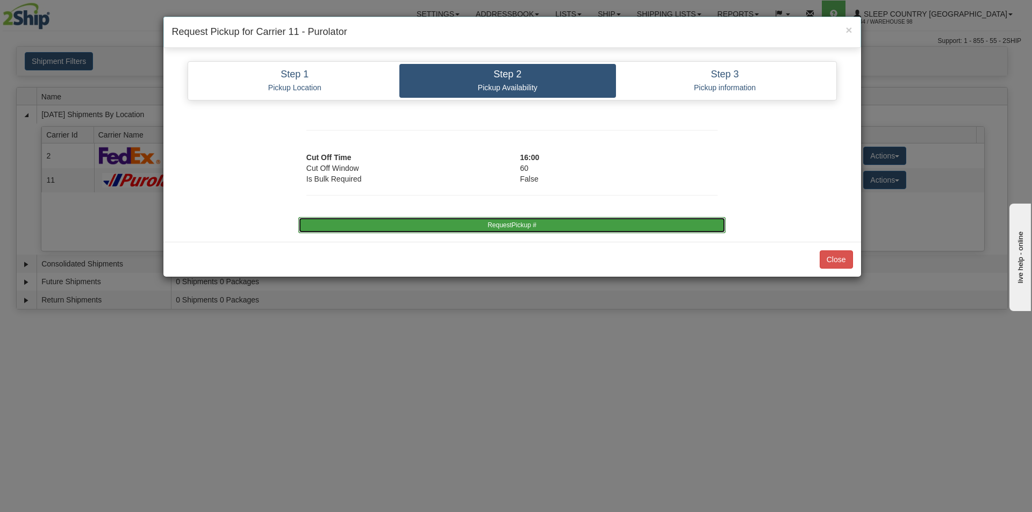
click at [455, 227] on button "RequestPickup #" at bounding box center [511, 225] width 427 height 16
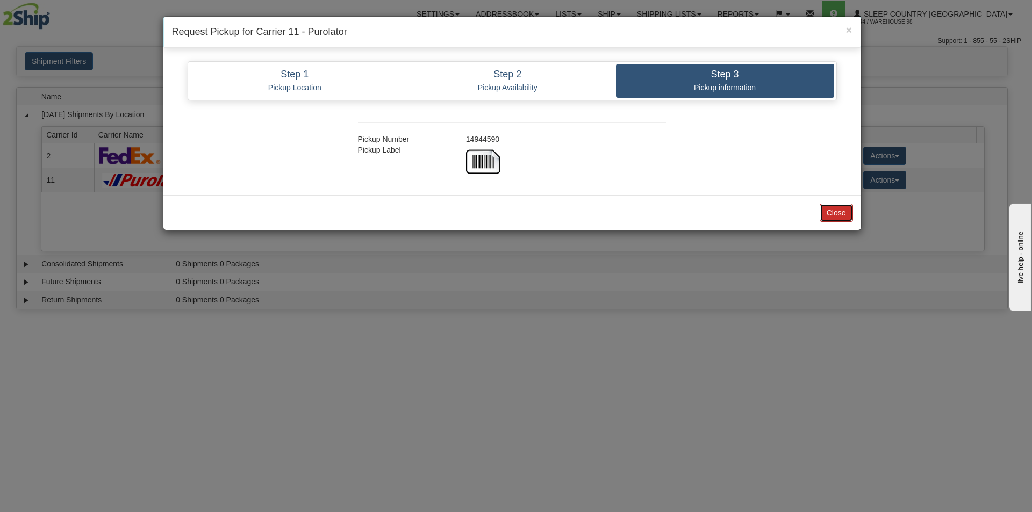
click at [833, 207] on button "Close" at bounding box center [836, 213] width 33 height 18
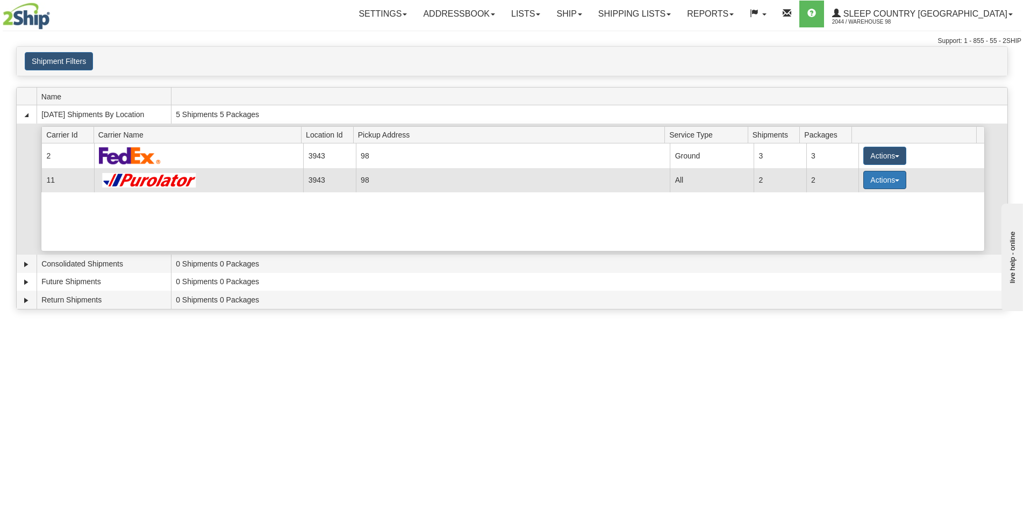
click at [895, 180] on button "Actions" at bounding box center [884, 180] width 43 height 18
click at [850, 212] on span "Close" at bounding box center [843, 214] width 25 height 8
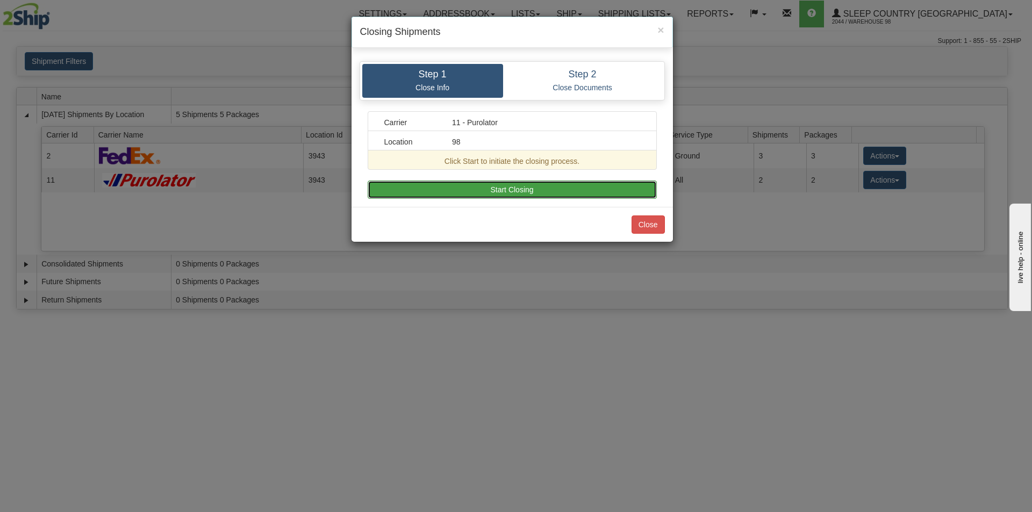
click at [545, 181] on button "Start Closing" at bounding box center [512, 190] width 289 height 18
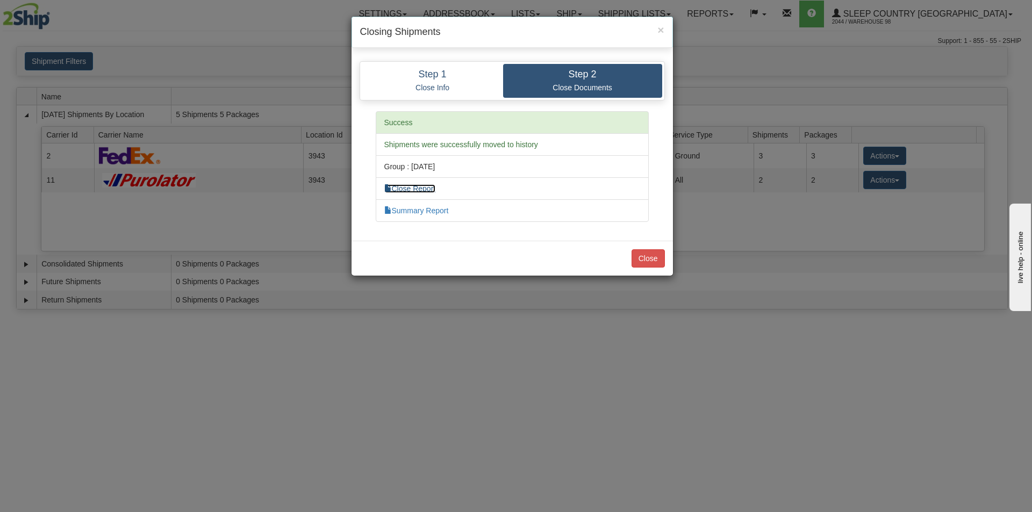
click at [428, 190] on link "Close Report" at bounding box center [410, 188] width 52 height 9
click at [641, 257] on button "Close" at bounding box center [648, 258] width 33 height 18
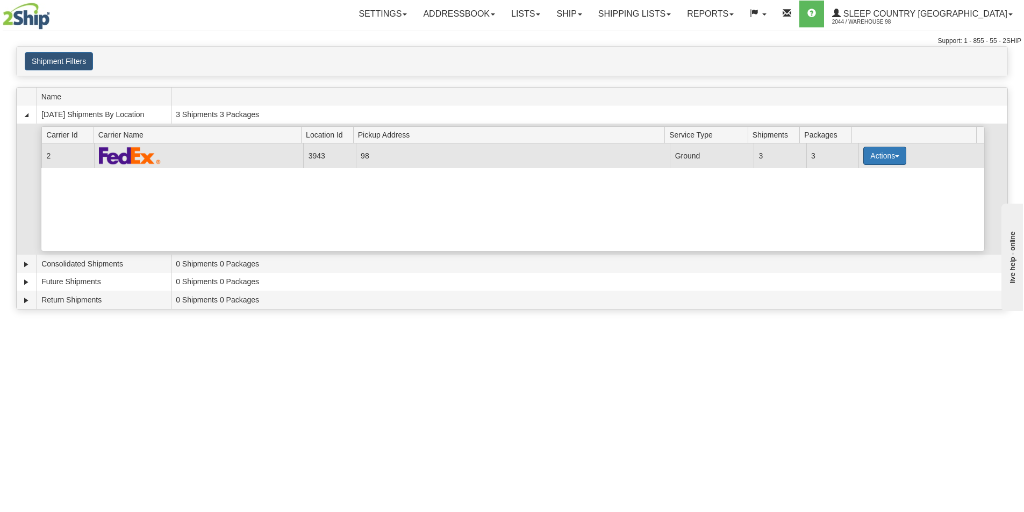
click at [891, 154] on button "Actions" at bounding box center [884, 156] width 43 height 18
click at [841, 189] on span "Close" at bounding box center [843, 190] width 25 height 8
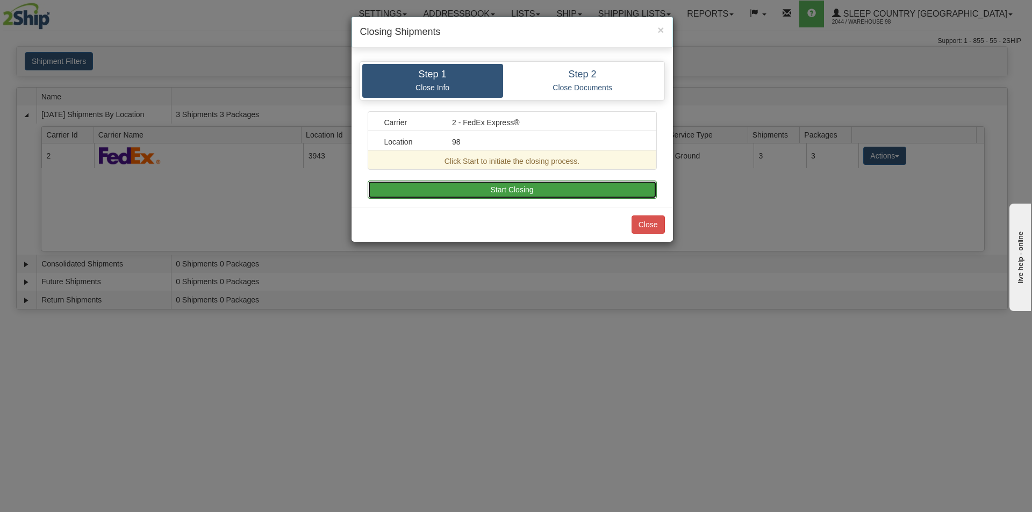
click at [508, 189] on button "Start Closing" at bounding box center [512, 190] width 289 height 18
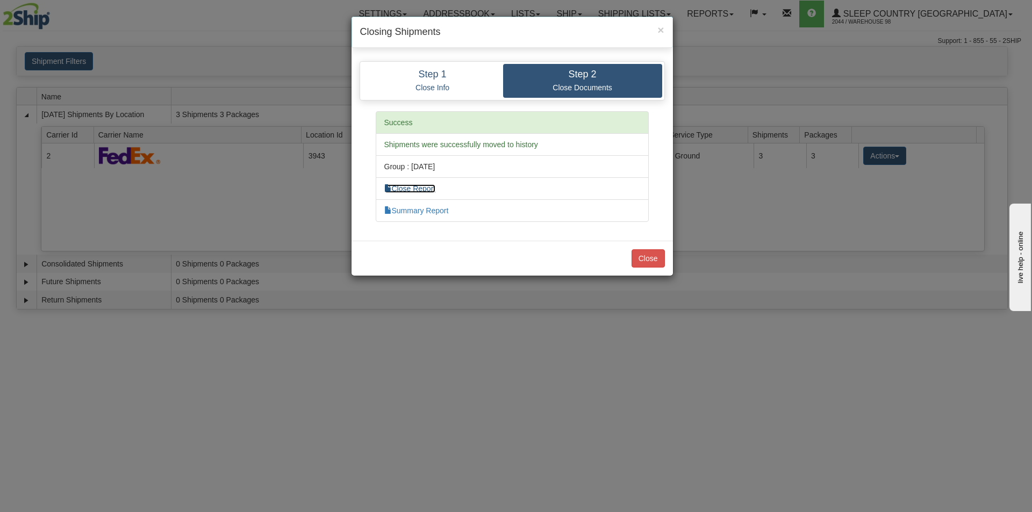
click at [414, 188] on link "Close Report" at bounding box center [410, 188] width 52 height 9
click at [650, 254] on button "Close" at bounding box center [648, 258] width 33 height 18
